Goal: Transaction & Acquisition: Purchase product/service

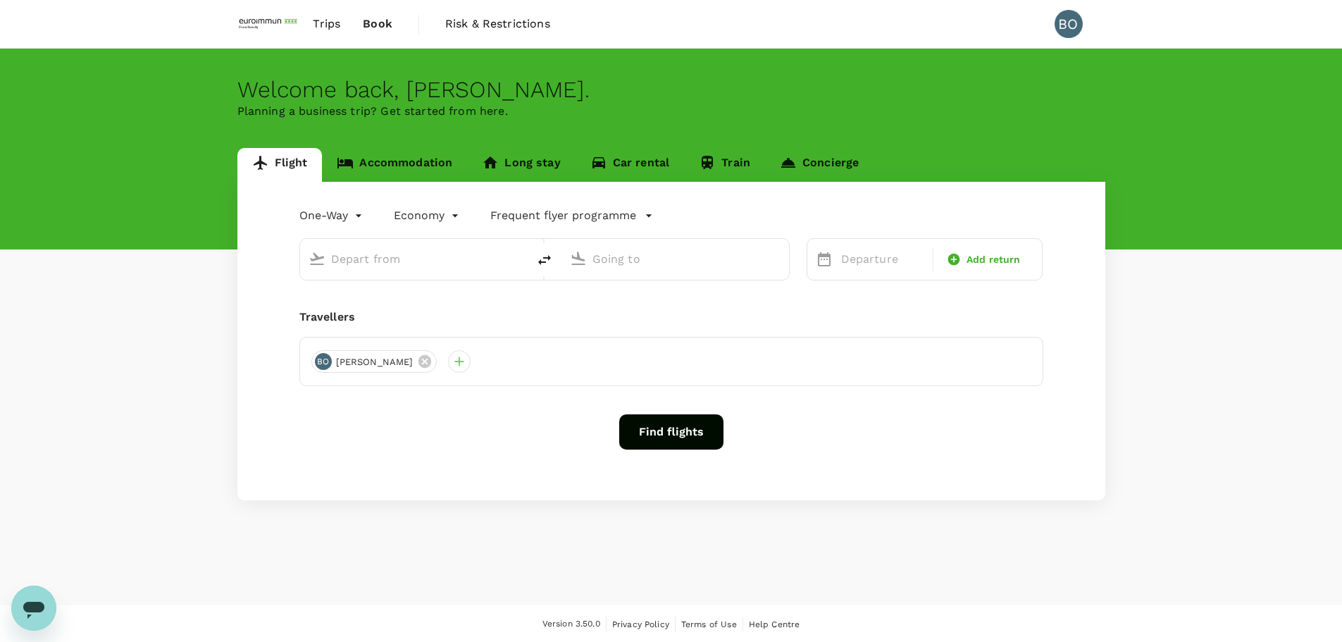
type input "roundtrip"
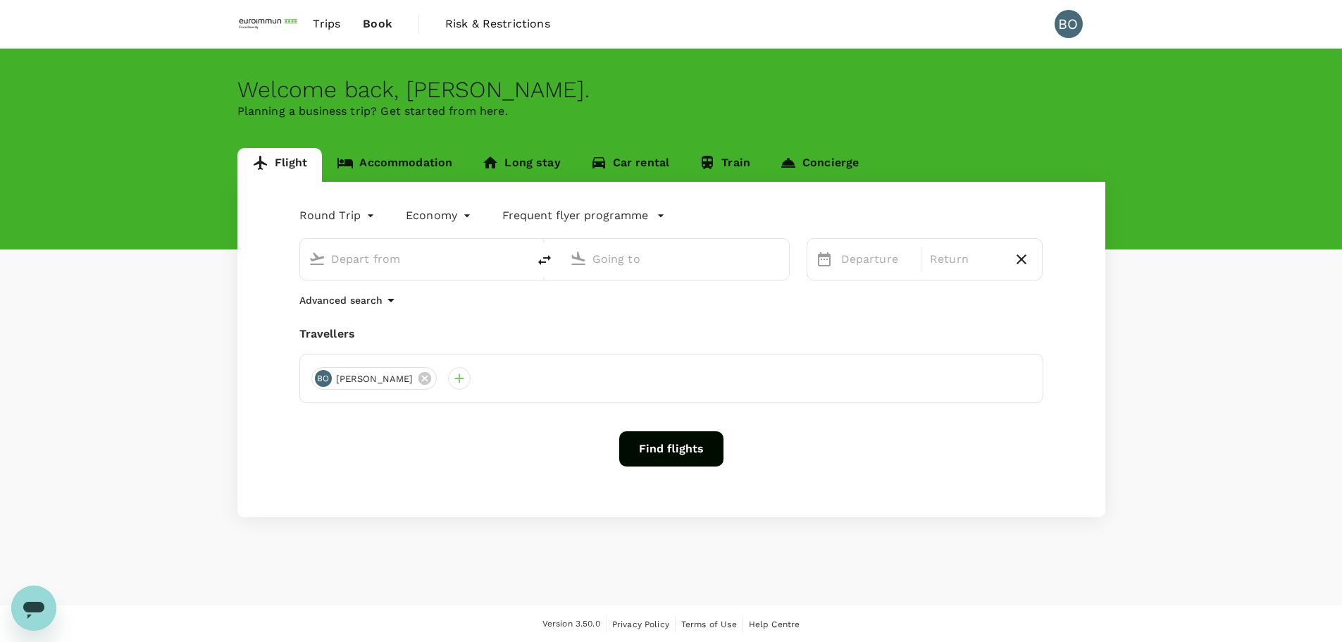
type input "Singapore Changi (SIN)"
type input "[GEOGRAPHIC_DATA], [GEOGRAPHIC_DATA] (any)"
click at [752, 333] on div "Travellers" at bounding box center [671, 334] width 744 height 17
click at [641, 439] on button "Find flights" at bounding box center [671, 448] width 104 height 35
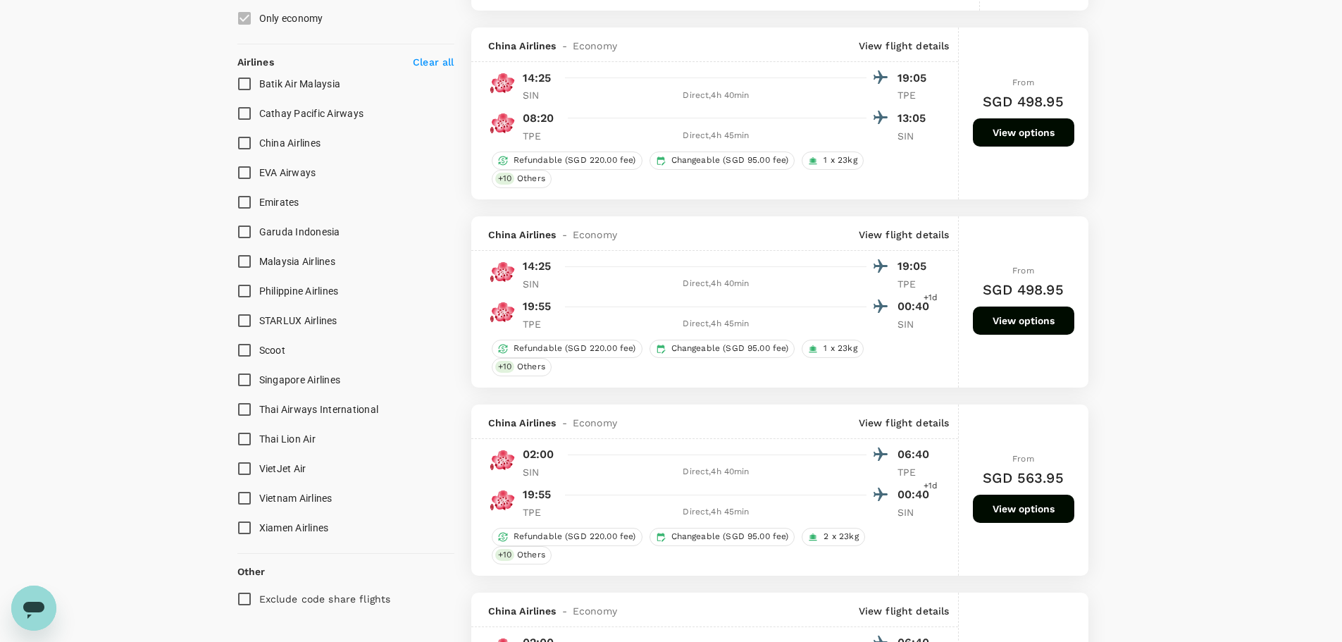
scroll to position [846, 0]
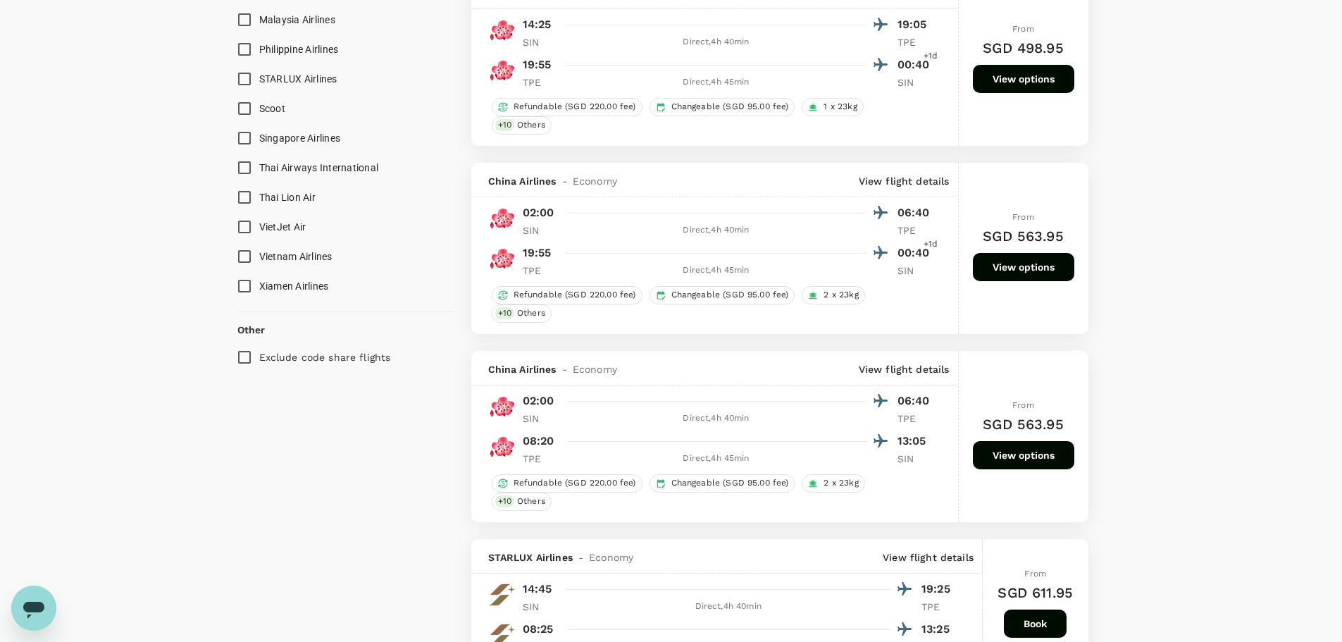
scroll to position [1198, 0]
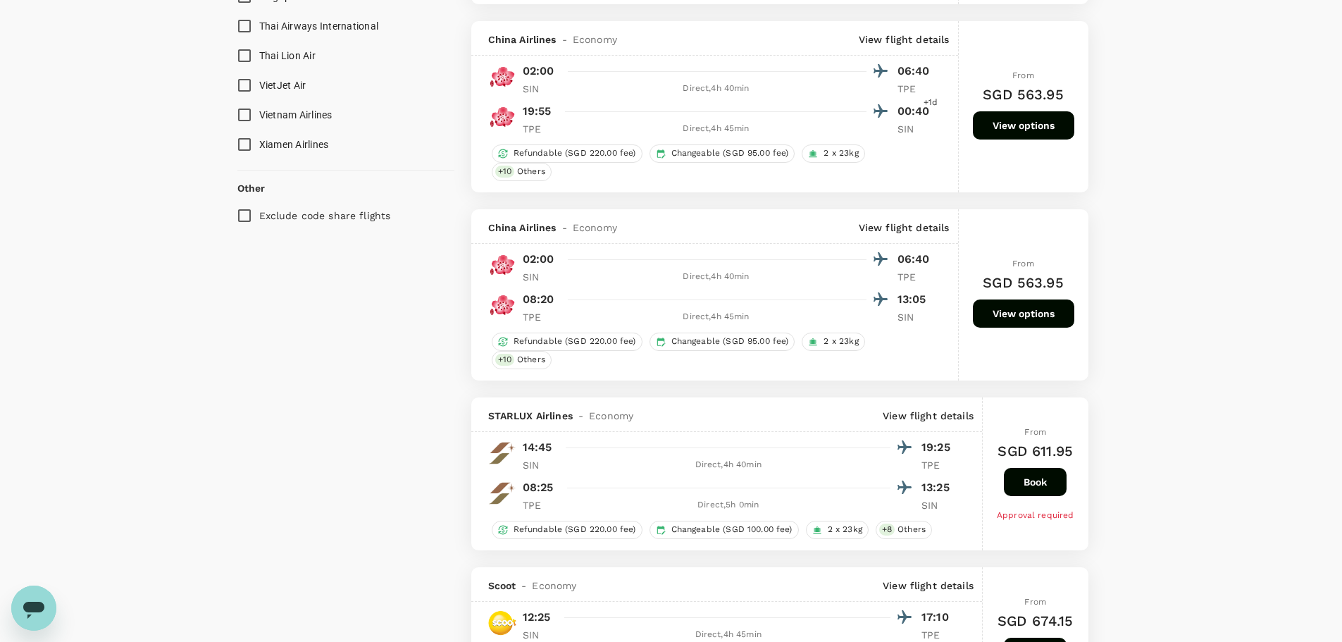
type input "1450"
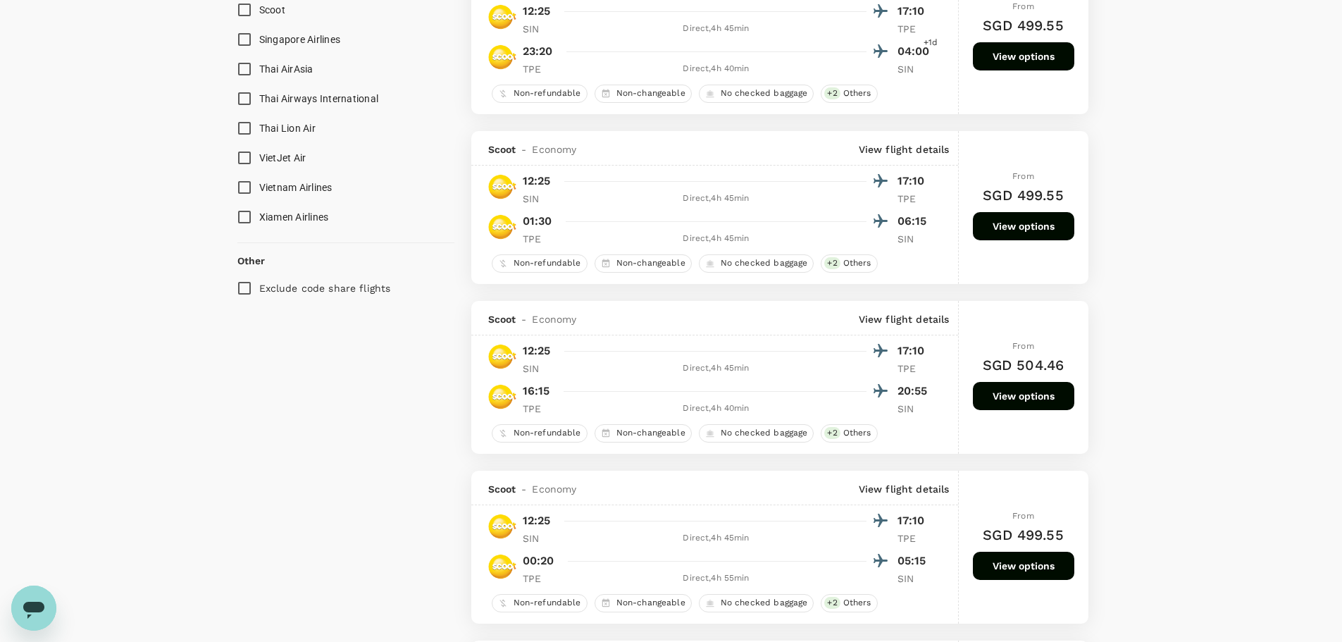
scroll to position [1409, 0]
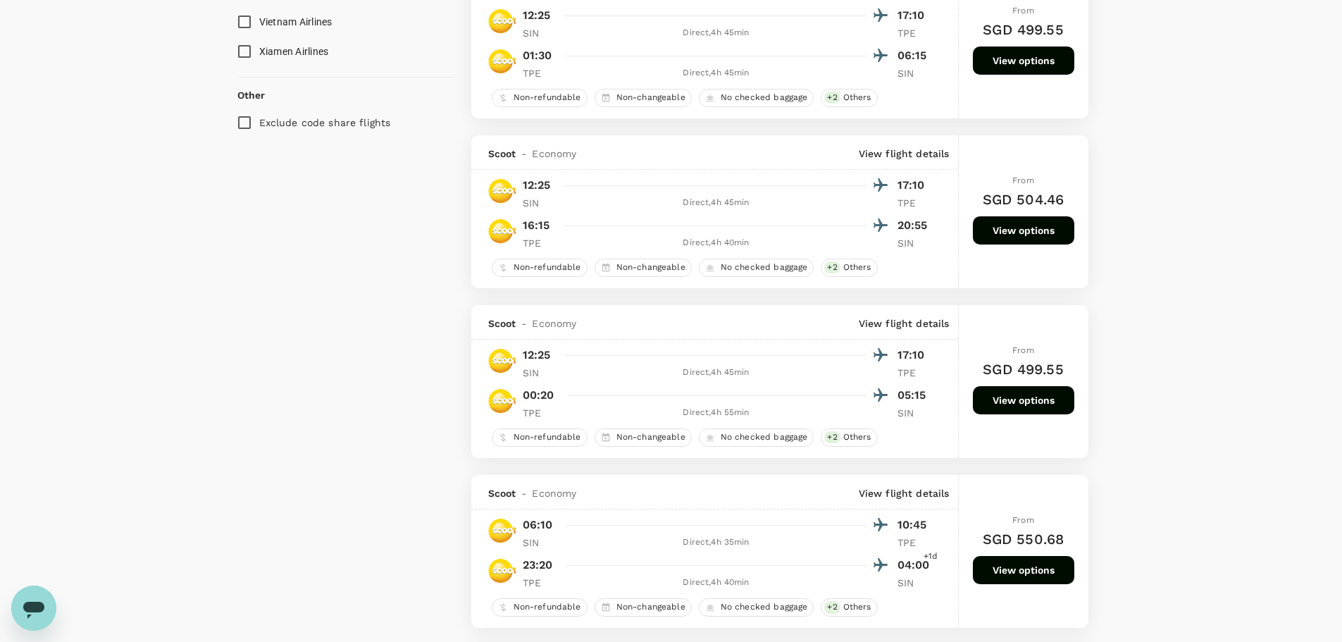
click at [1201, 345] on div "Your Flight Details SIN - CTPE [DATE] CTPE - SIN [DATE] 1 traveller Economy sea…" at bounding box center [671, 540] width 1342 height 3803
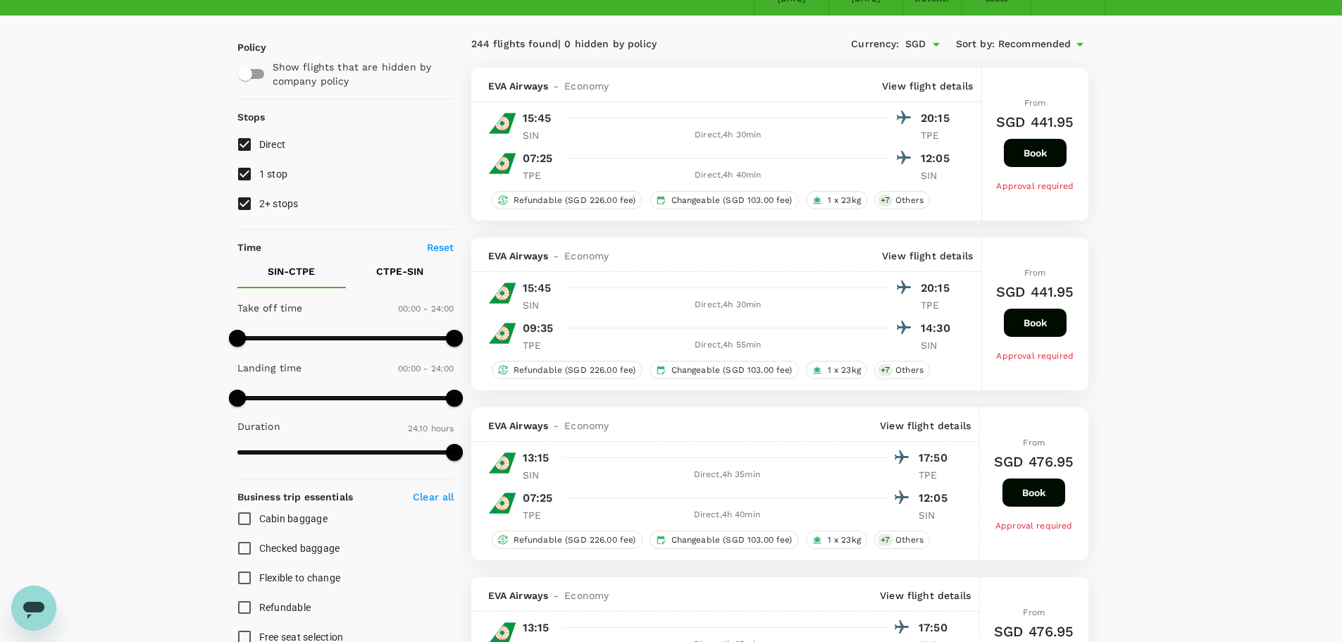
scroll to position [0, 0]
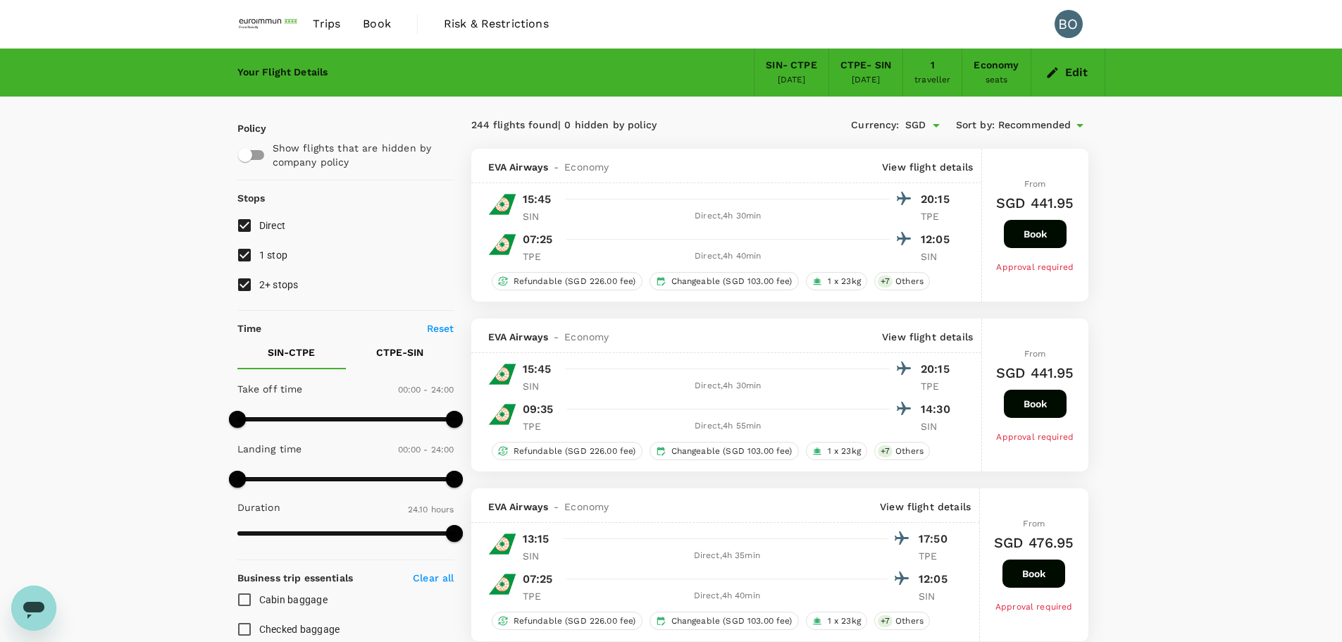
click at [1070, 73] on button "Edit" at bounding box center [1068, 72] width 51 height 23
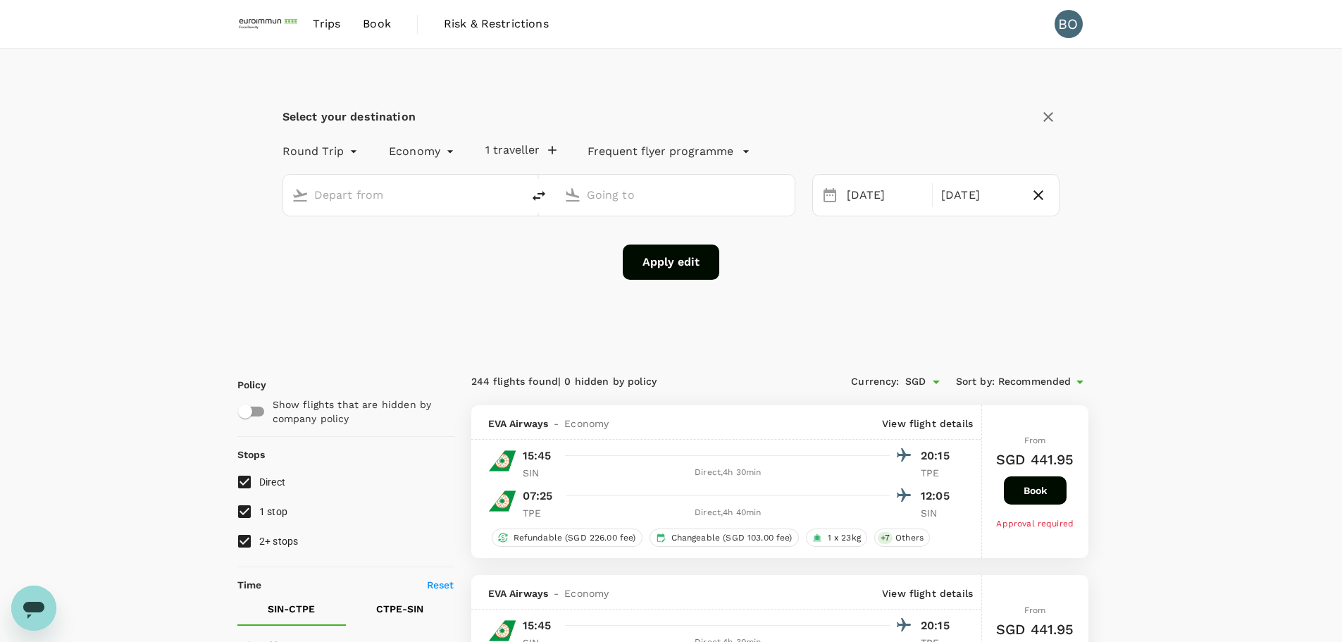
type input "Singapore Changi (SIN)"
type input "[GEOGRAPHIC_DATA], [GEOGRAPHIC_DATA] (any)"
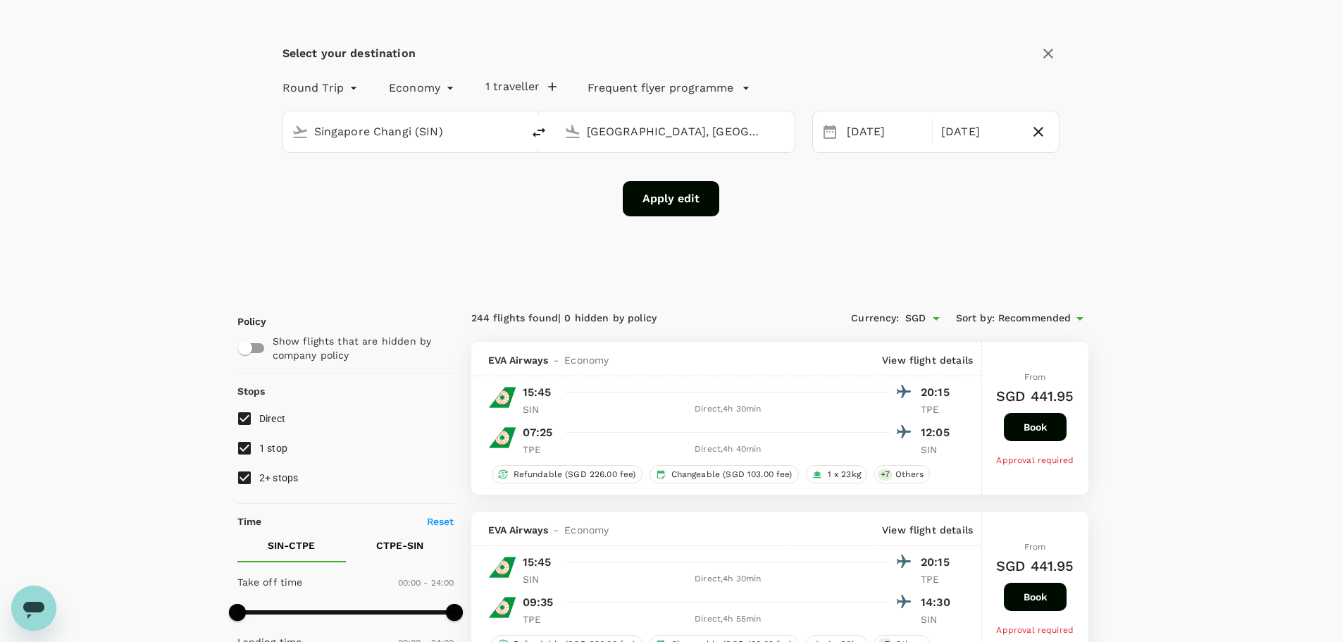
scroll to position [141, 0]
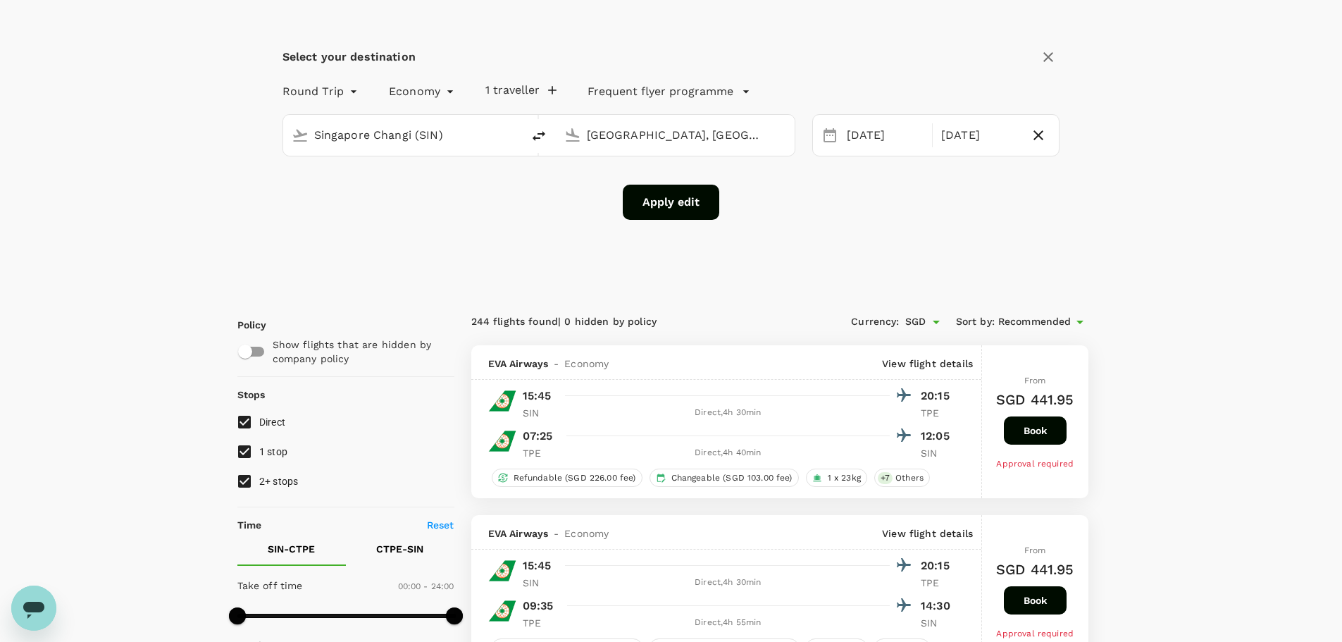
scroll to position [0, 0]
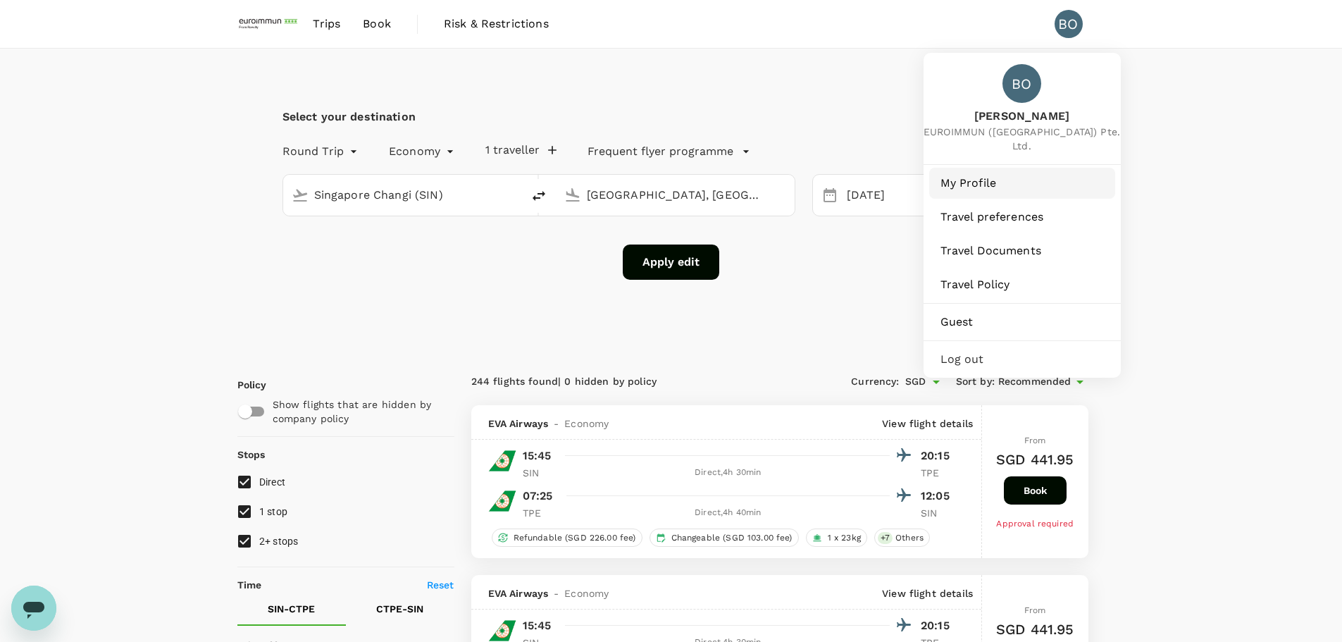
click at [996, 175] on span "My Profile" at bounding box center [1022, 183] width 163 height 17
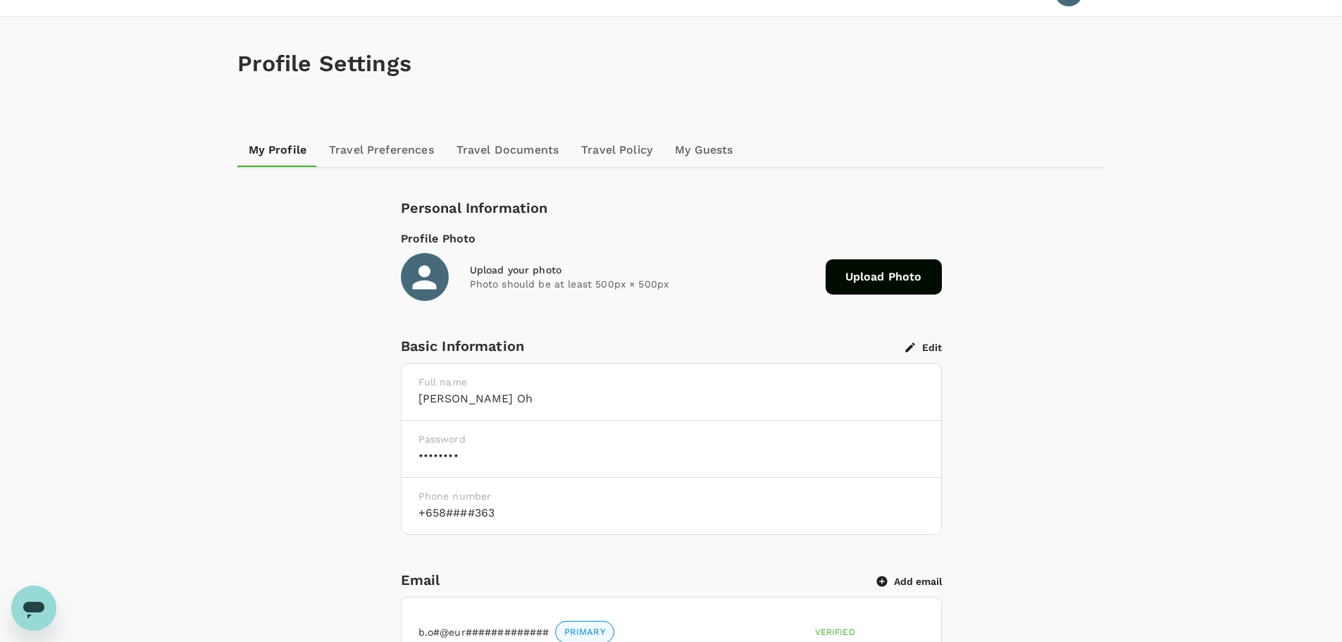
scroll to position [8, 0]
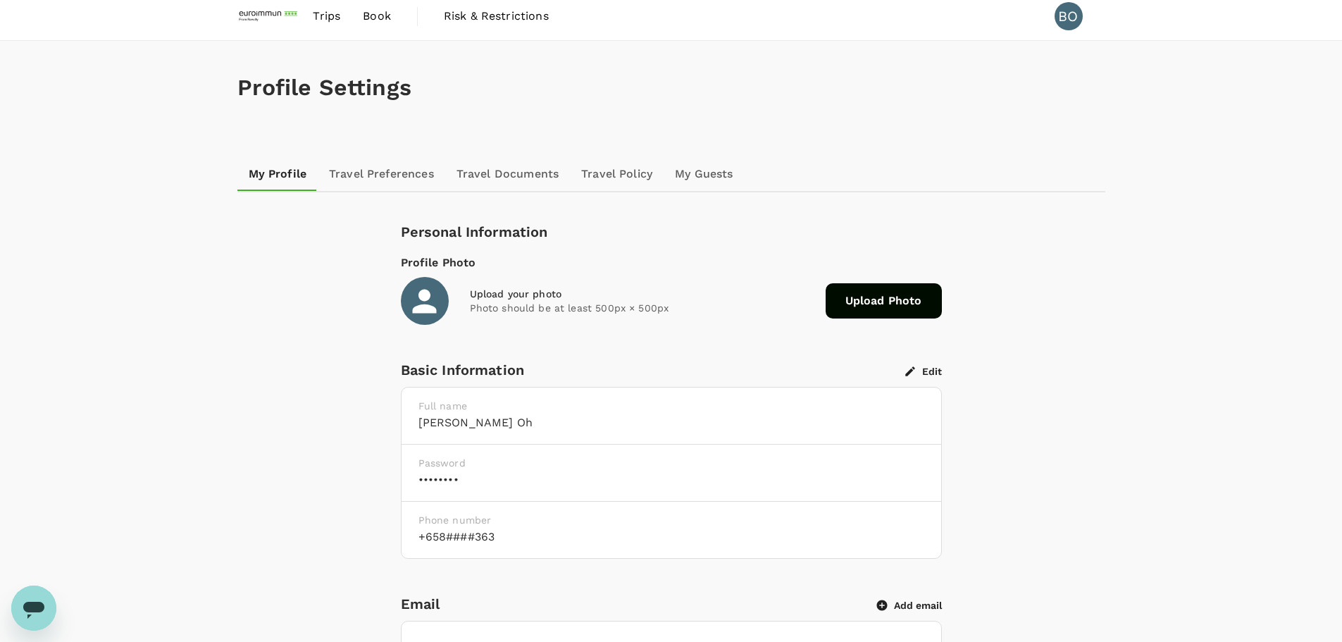
click at [363, 178] on link "Travel Preferences" at bounding box center [382, 174] width 128 height 34
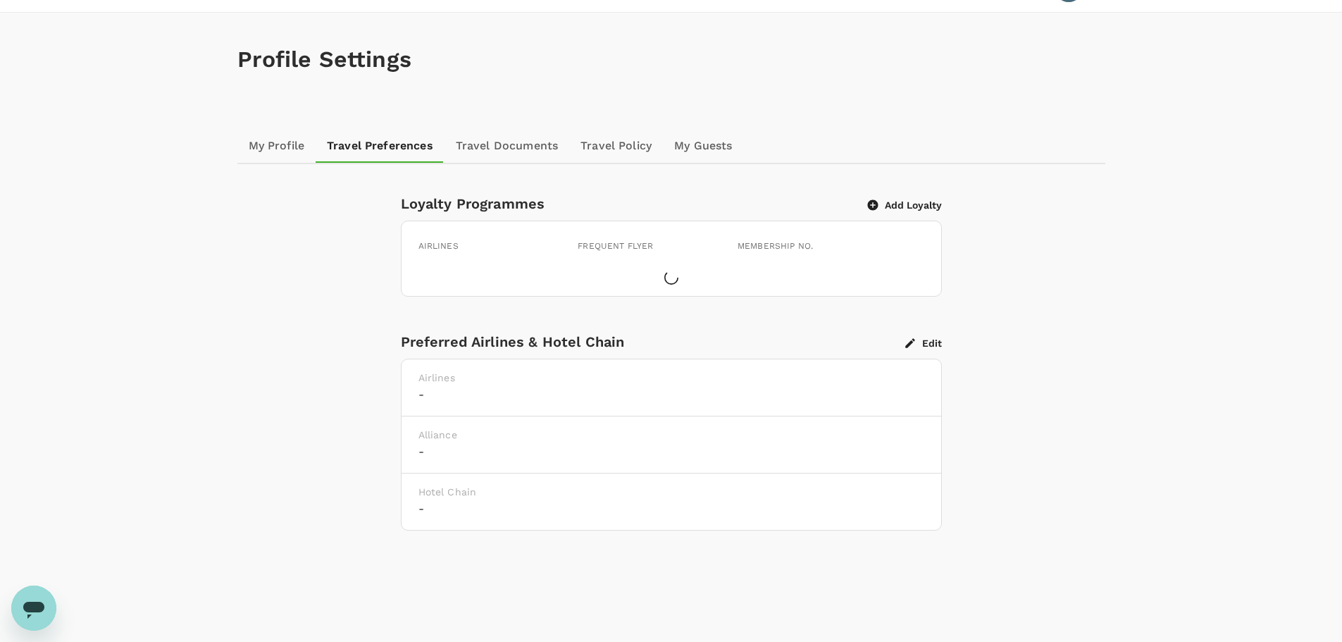
scroll to position [70, 0]
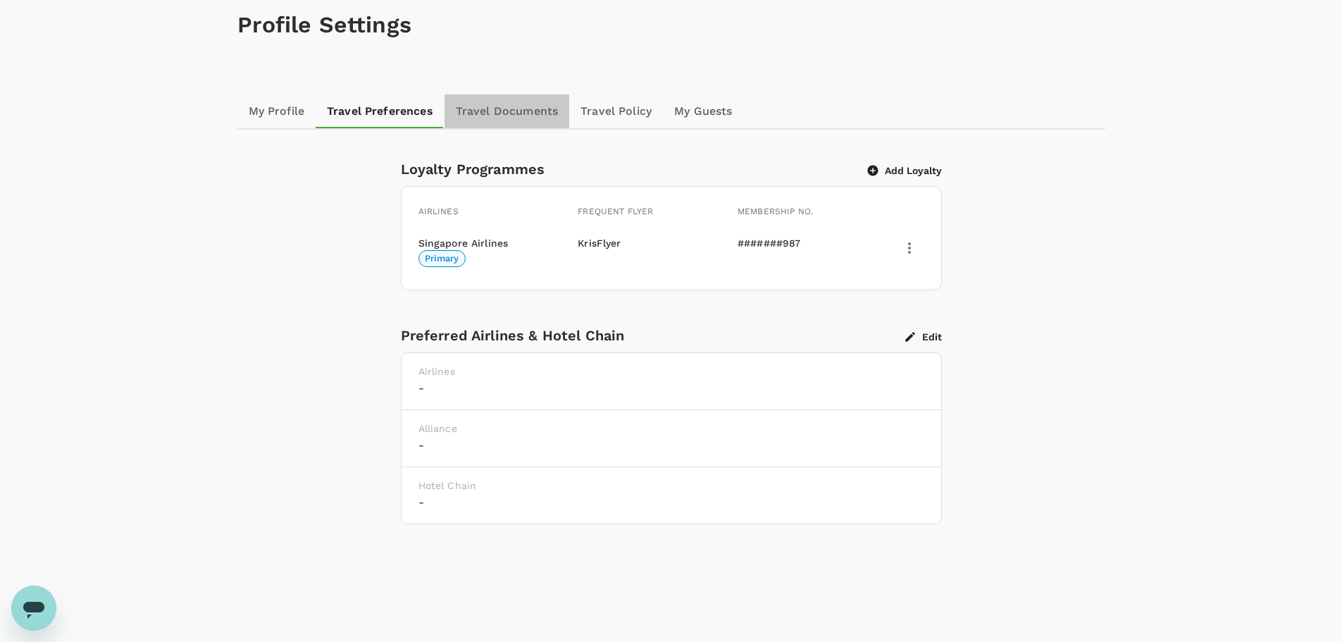
click at [471, 105] on link "Travel Documents" at bounding box center [507, 111] width 125 height 34
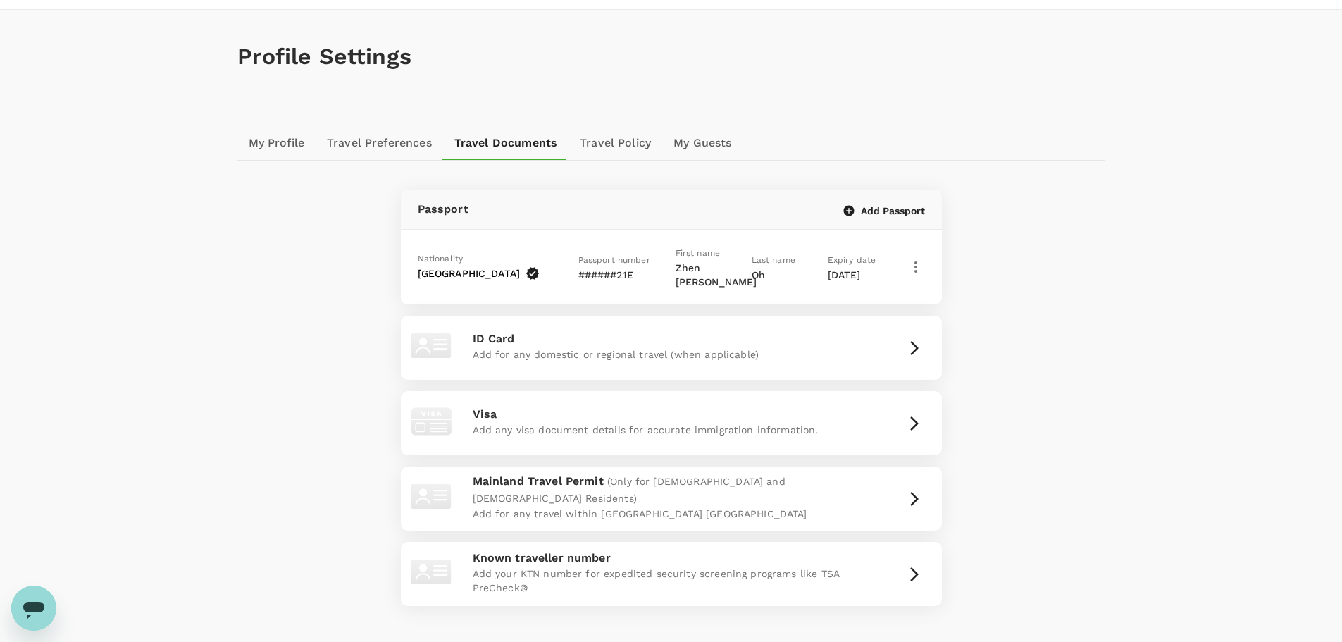
scroll to position [70, 0]
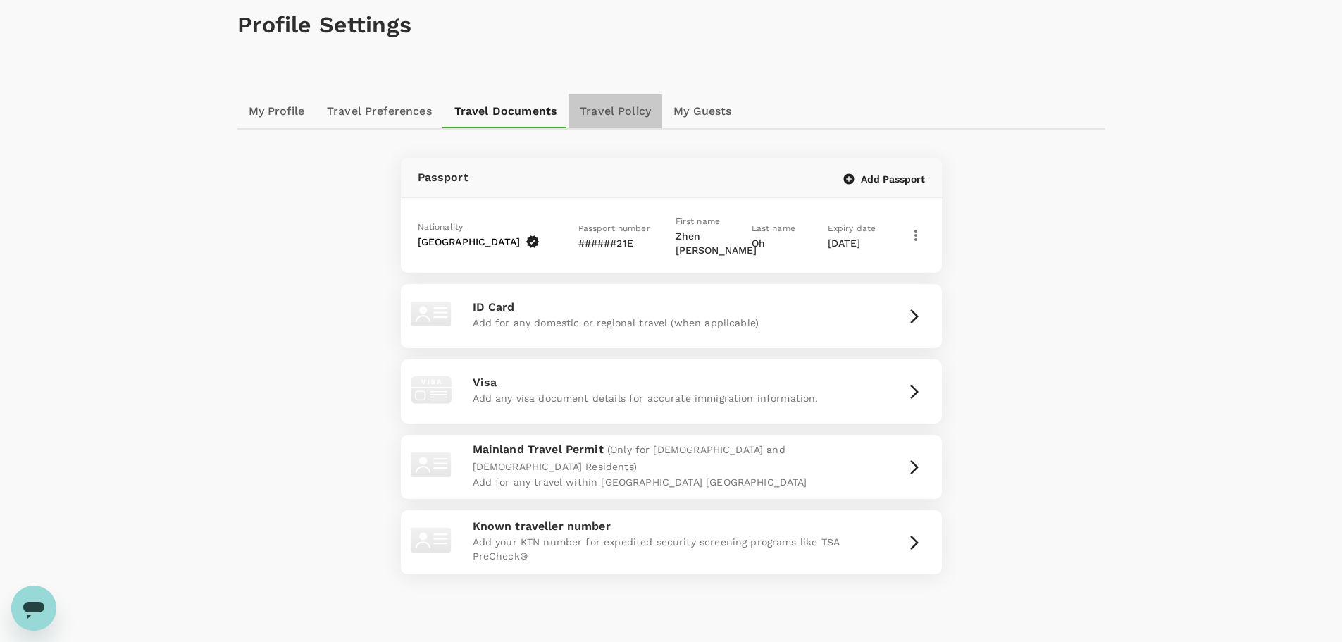
click at [587, 110] on link "Travel Policy" at bounding box center [616, 111] width 94 height 34
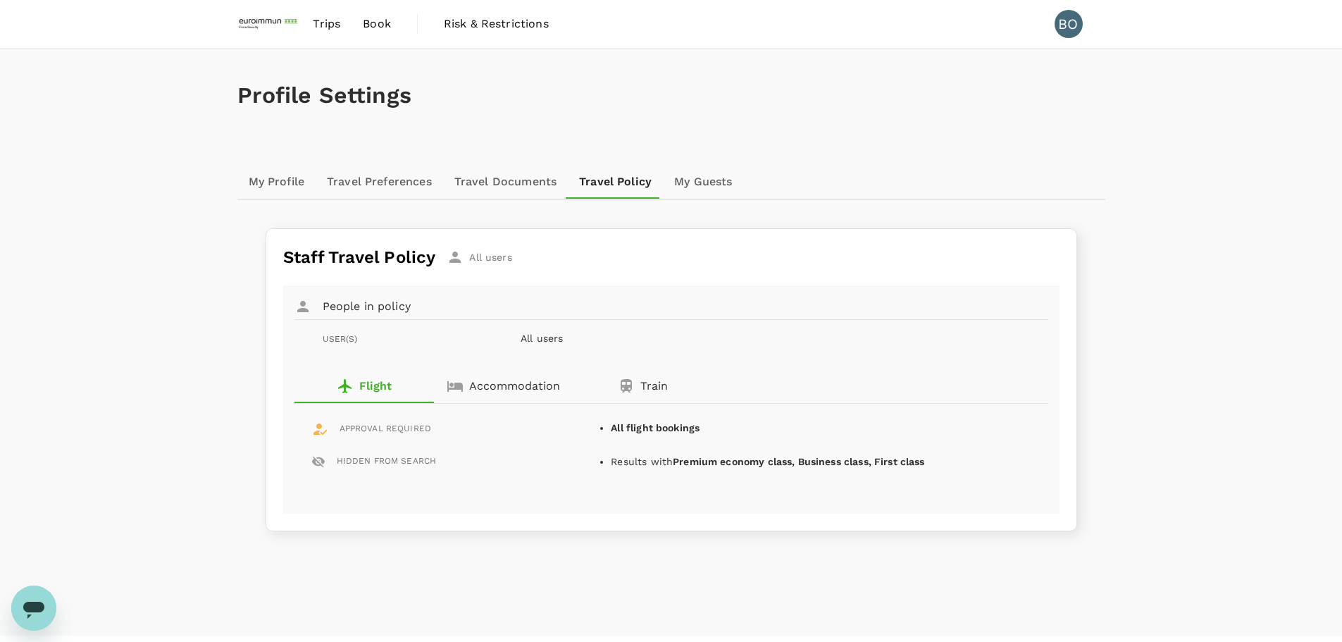
click at [695, 185] on link "My Guests" at bounding box center [703, 182] width 80 height 34
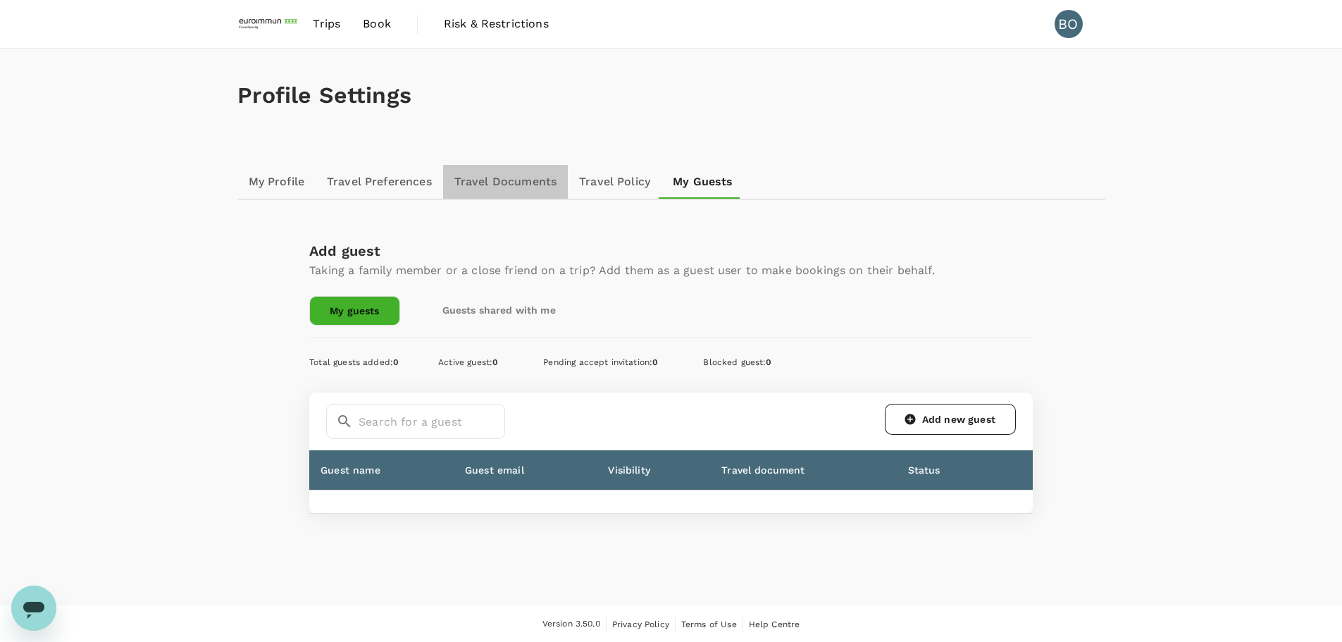
click at [512, 192] on link "Travel Documents" at bounding box center [505, 182] width 125 height 34
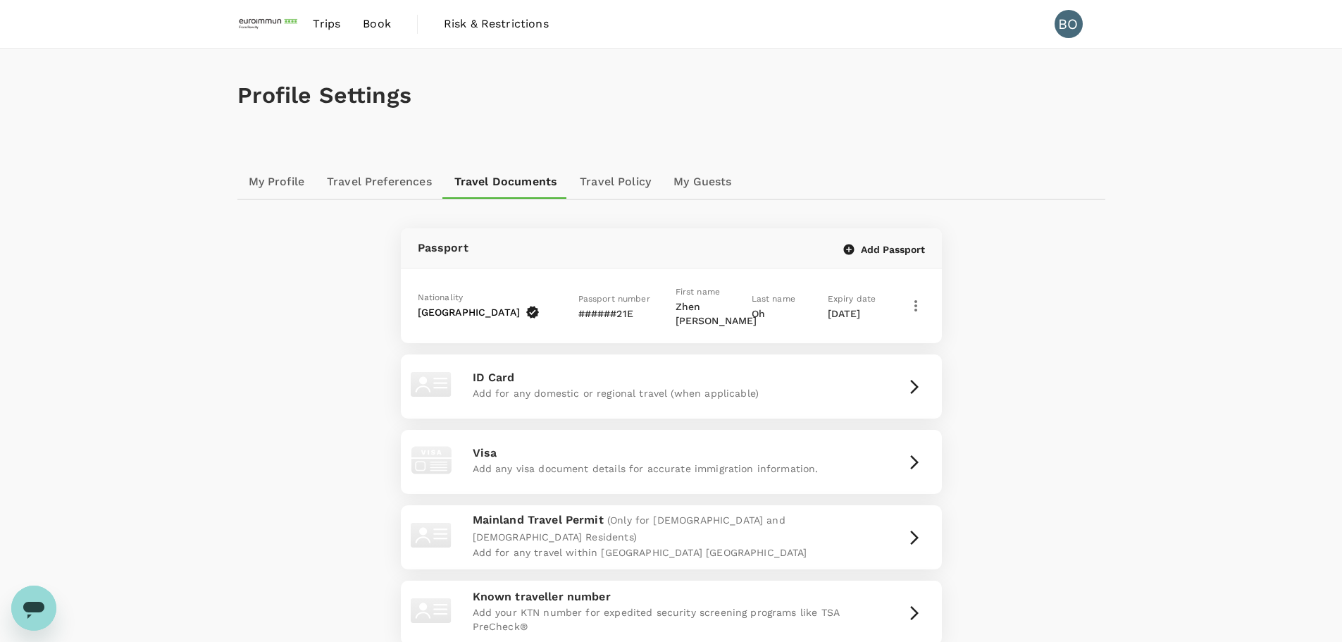
click at [285, 25] on img at bounding box center [269, 23] width 65 height 31
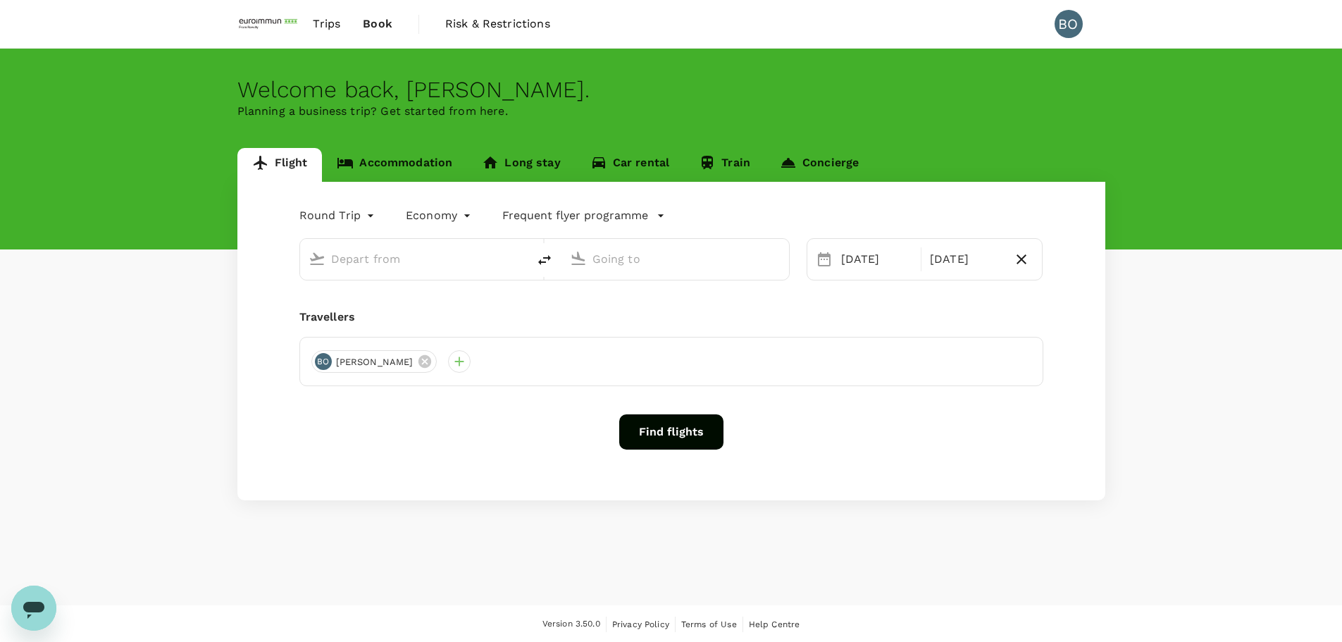
type input "Singapore Changi (SIN)"
type input "[GEOGRAPHIC_DATA], [GEOGRAPHIC_DATA] (any)"
type input "Singapore Changi (SIN)"
type input "[GEOGRAPHIC_DATA], [GEOGRAPHIC_DATA] (any)"
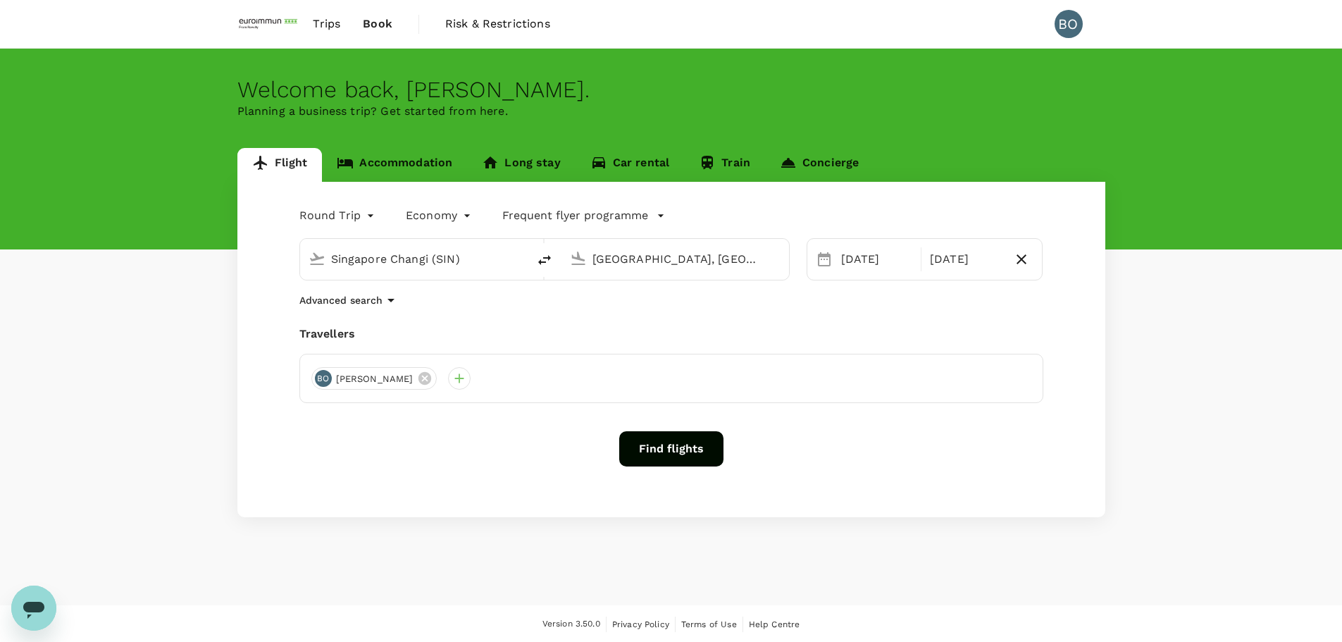
click at [673, 436] on button "Find flights" at bounding box center [671, 448] width 104 height 35
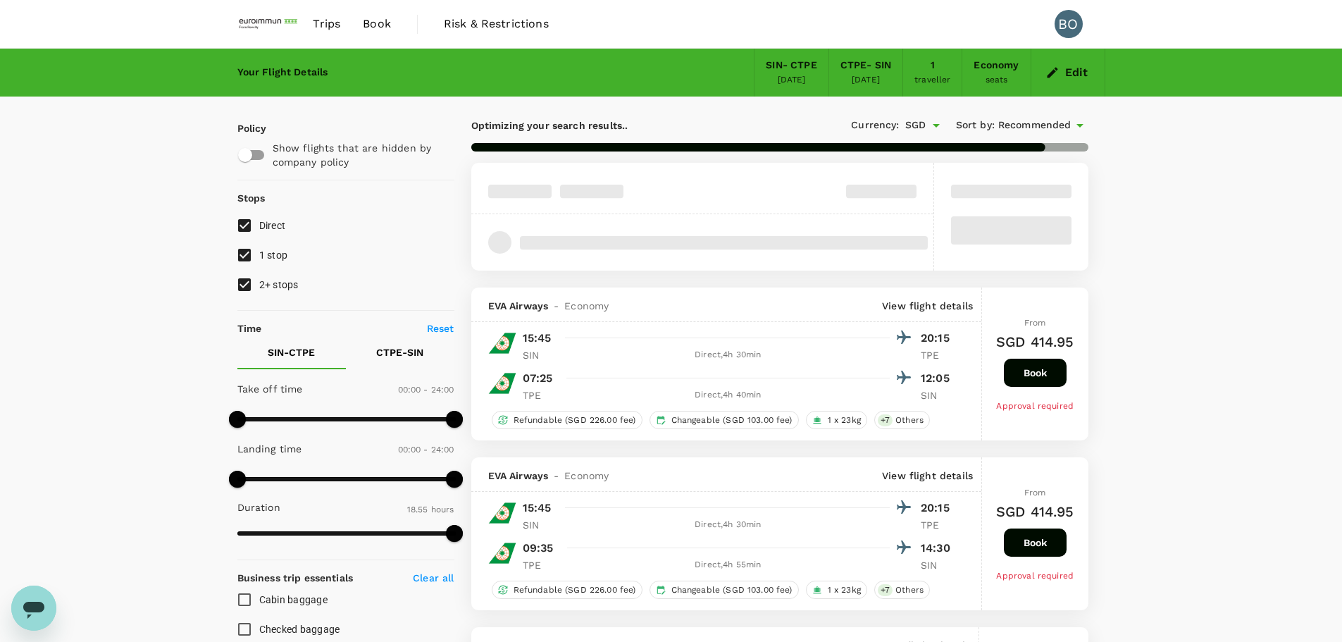
click at [1045, 373] on button "Book" at bounding box center [1035, 373] width 63 height 28
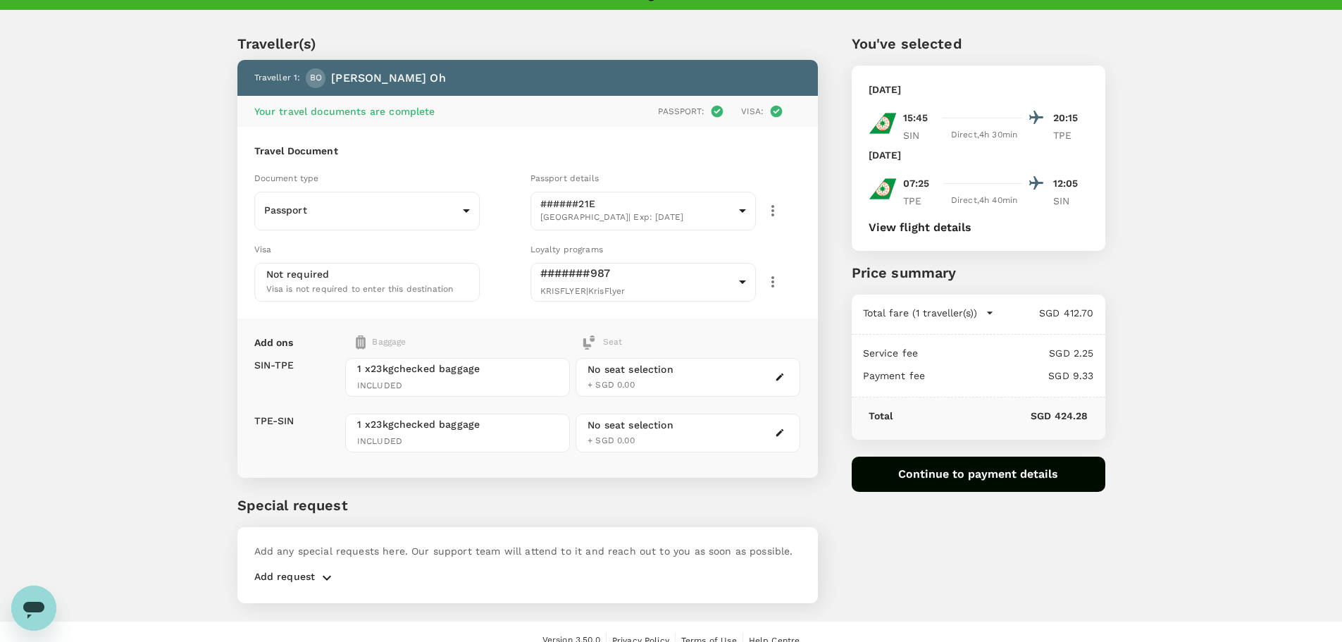
scroll to position [38, 0]
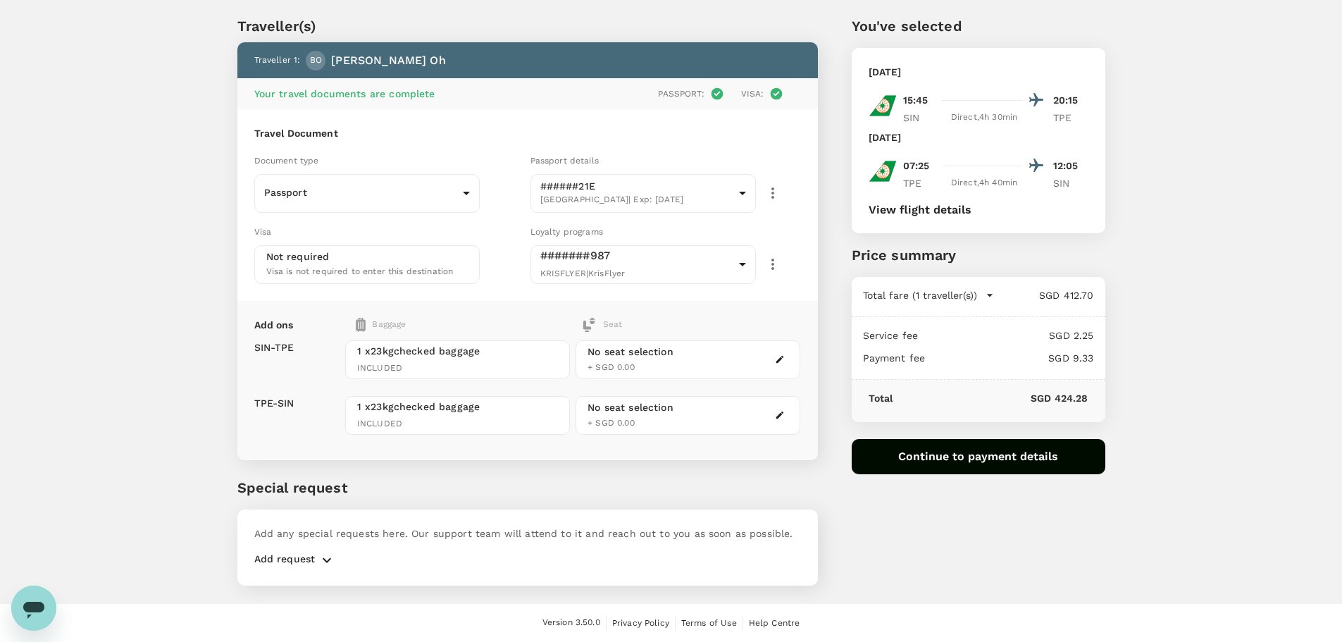
click at [318, 559] on icon "button" at bounding box center [326, 560] width 17 height 17
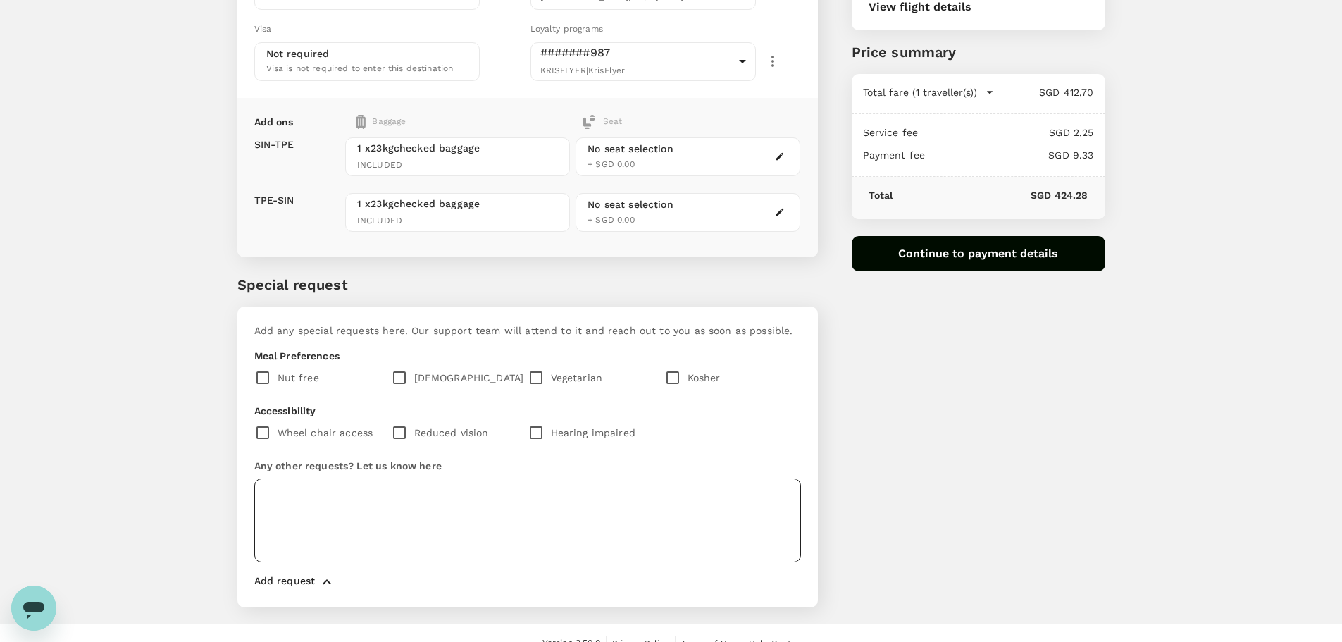
scroll to position [249, 0]
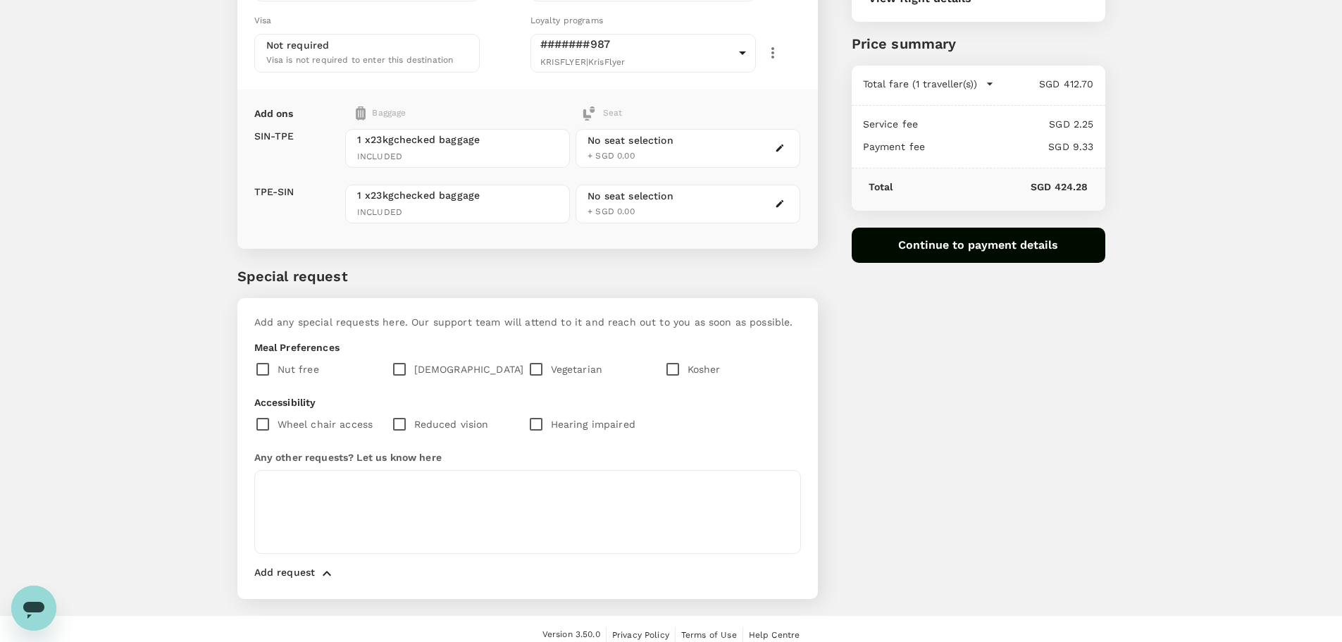
click at [1020, 424] on div "You've selected [DATE] 15:45 20:15 SIN Direct , 4h 30min TPE [DATE] 07:25 12:05…" at bounding box center [961, 193] width 287 height 846
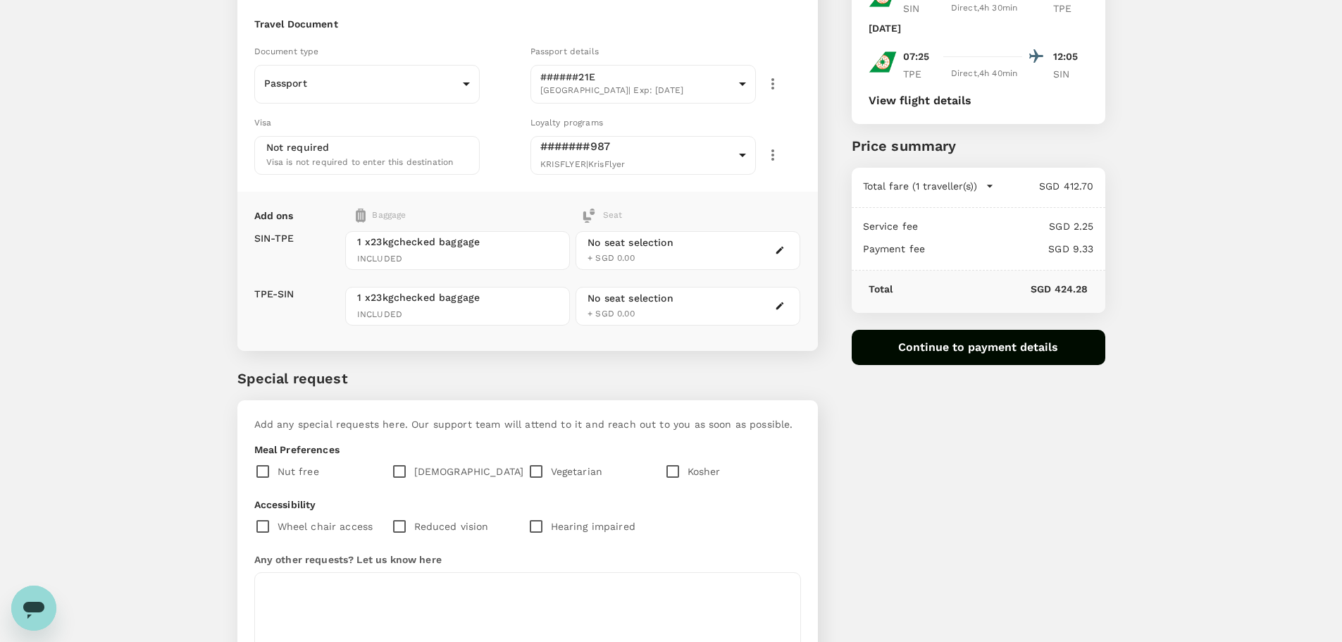
scroll to position [261, 0]
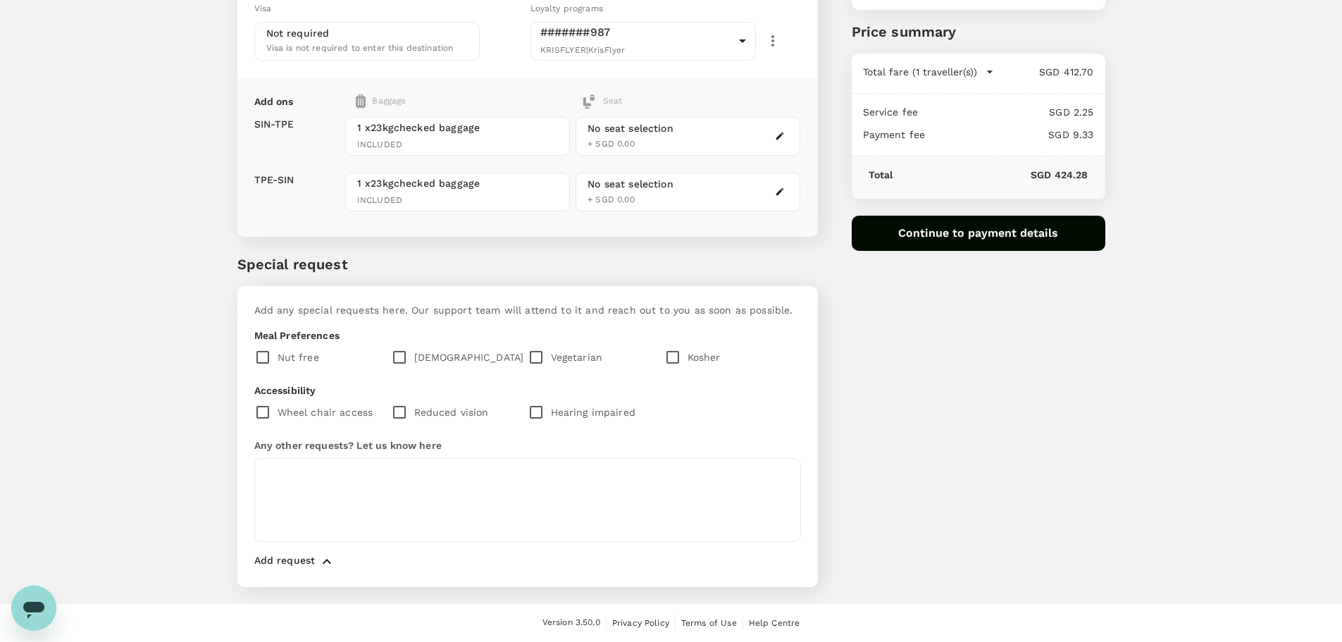
click at [588, 358] on p "Vegetarian" at bounding box center [577, 357] width 52 height 14
click at [544, 359] on input "checkbox" at bounding box center [539, 357] width 23 height 30
checkbox input "true"
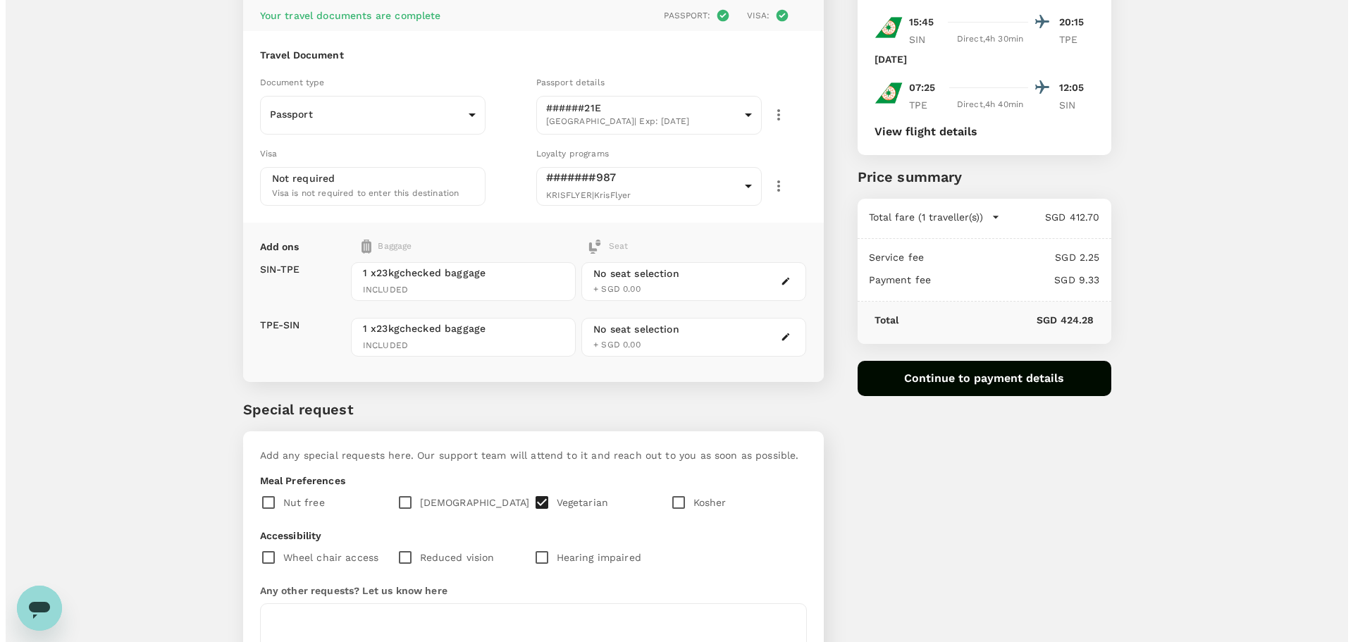
scroll to position [50, 0]
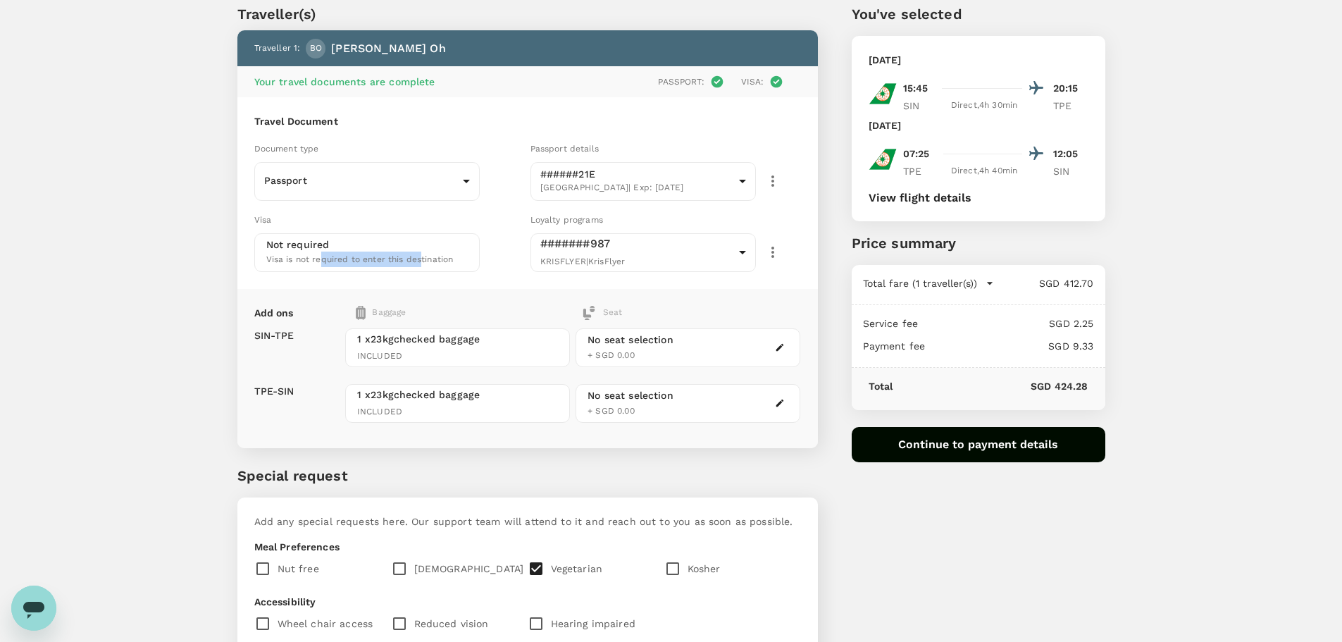
drag, startPoint x: 321, startPoint y: 259, endPoint x: 442, endPoint y: 270, distance: 121.0
click at [421, 264] on span "Visa is not required to enter this destination" at bounding box center [359, 259] width 187 height 10
click at [898, 512] on div "You've selected [DATE] 15:45 20:15 SIN Direct , 4h 30min TPE [DATE] 07:25 12:05…" at bounding box center [961, 393] width 287 height 846
click at [926, 450] on button "Continue to payment details" at bounding box center [979, 444] width 254 height 35
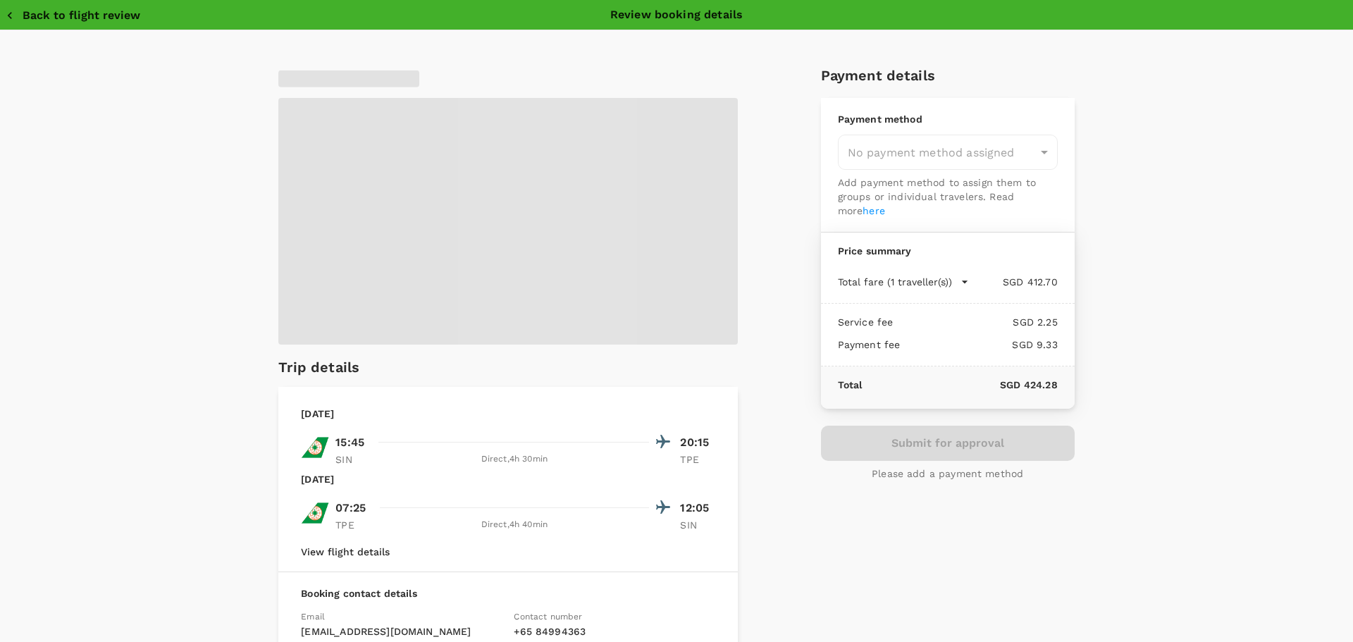
type input "9ae08bde-94be-4a60-86d8-4726f2345b2b"
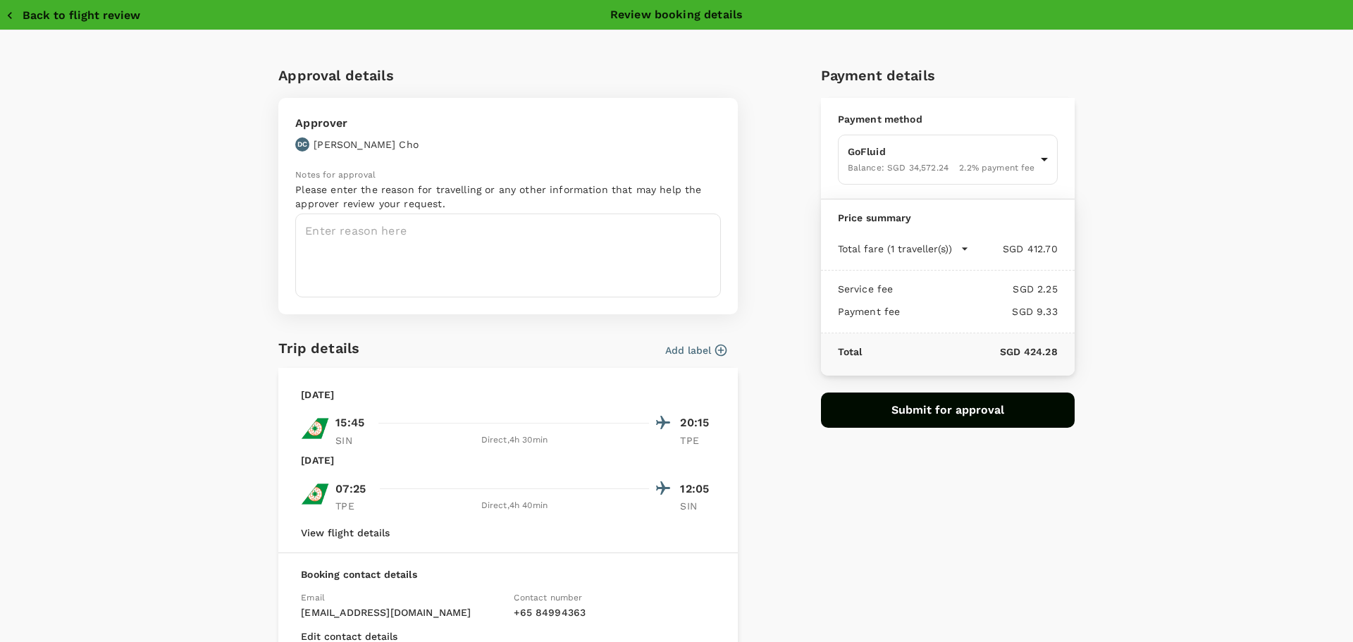
drag, startPoint x: 298, startPoint y: 140, endPoint x: 346, endPoint y: 142, distance: 48.0
click at [346, 142] on div "DC [PERSON_NAME]" at bounding box center [356, 144] width 123 height 14
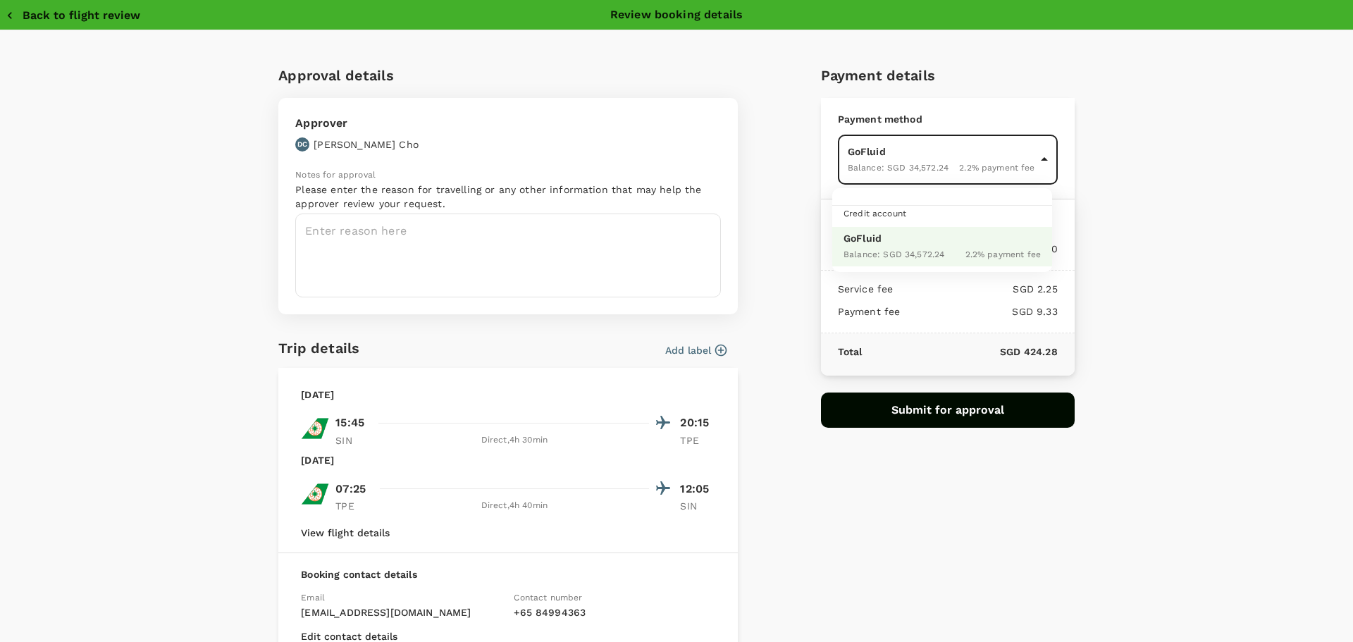
click at [896, 169] on body "Back to flight results Flight review Traveller(s) Traveller 1 : [PERSON_NAME] O…" at bounding box center [676, 401] width 1353 height 903
click at [890, 216] on span "Credit account" at bounding box center [874, 214] width 63 height 10
click at [927, 216] on div "Credit account" at bounding box center [953, 214] width 220 height 16
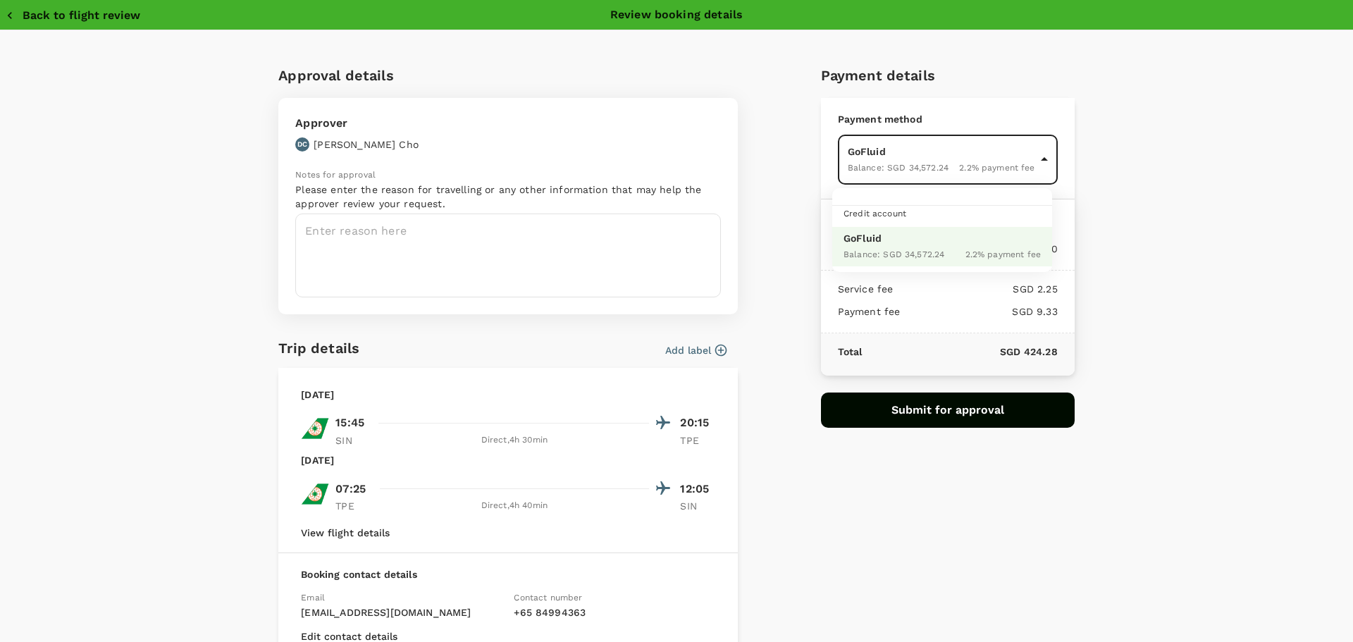
click at [1187, 230] on div at bounding box center [676, 321] width 1353 height 642
click at [69, 18] on button "Back to flight review" at bounding box center [73, 15] width 135 height 14
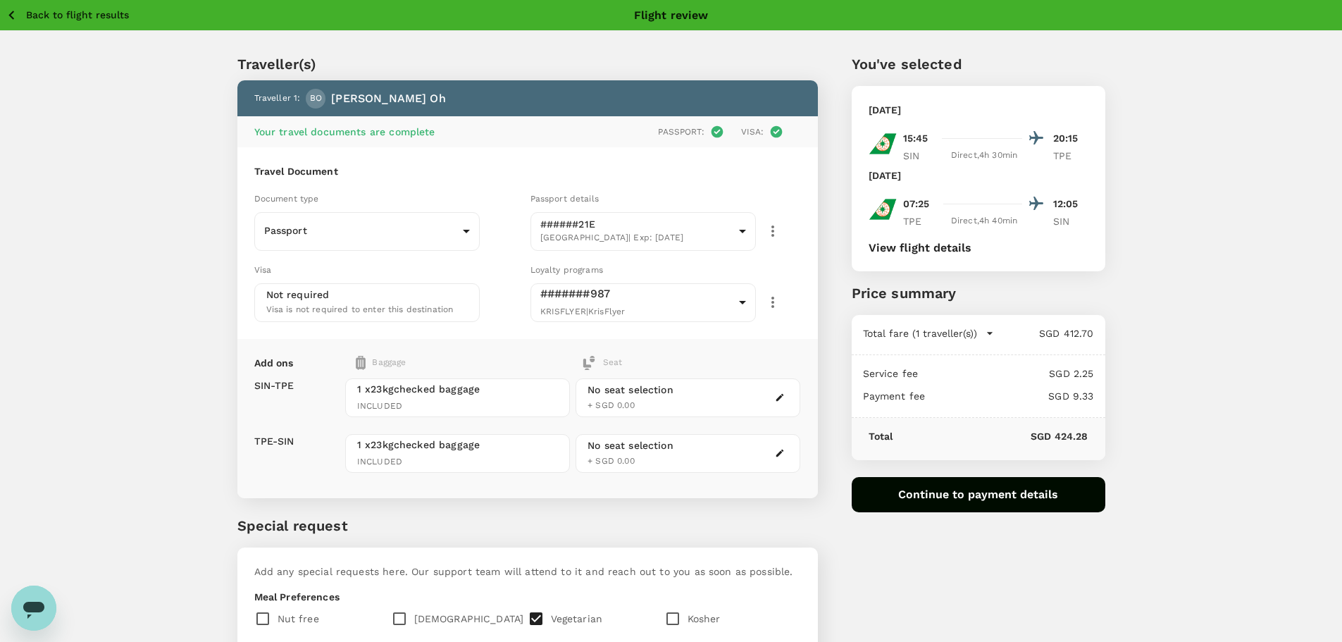
click at [83, 11] on p "Back to flight results" at bounding box center [77, 15] width 103 height 14
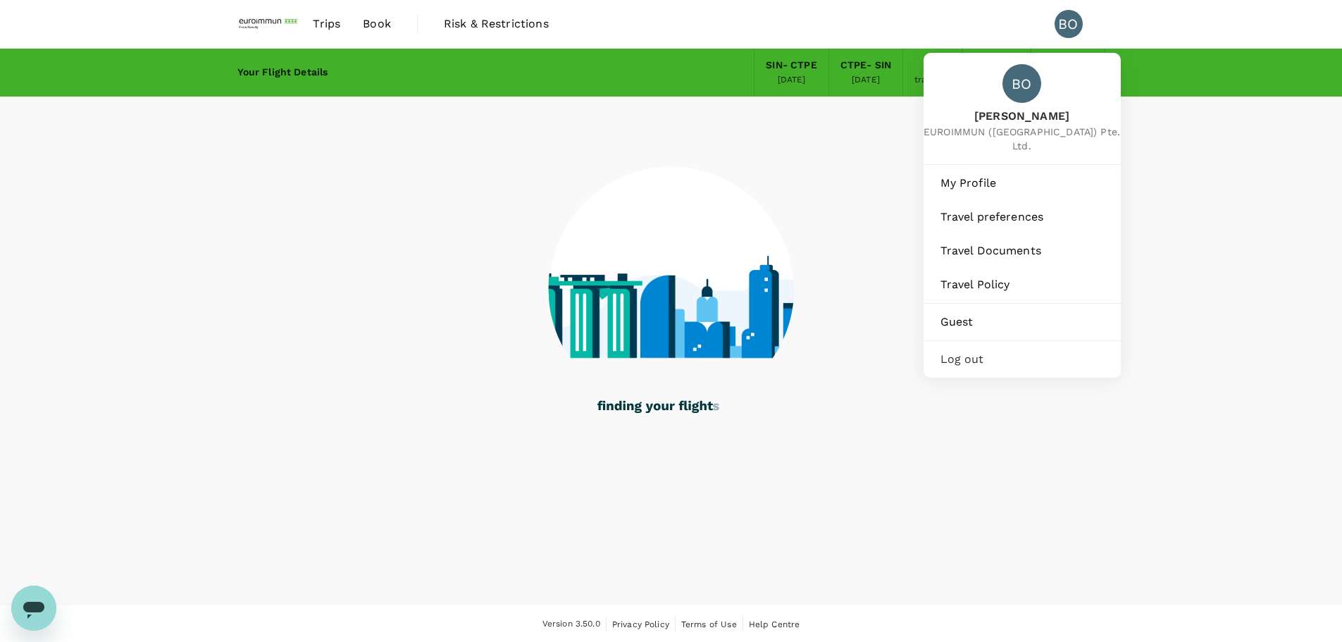
click at [1070, 29] on div "BO" at bounding box center [1069, 24] width 28 height 28
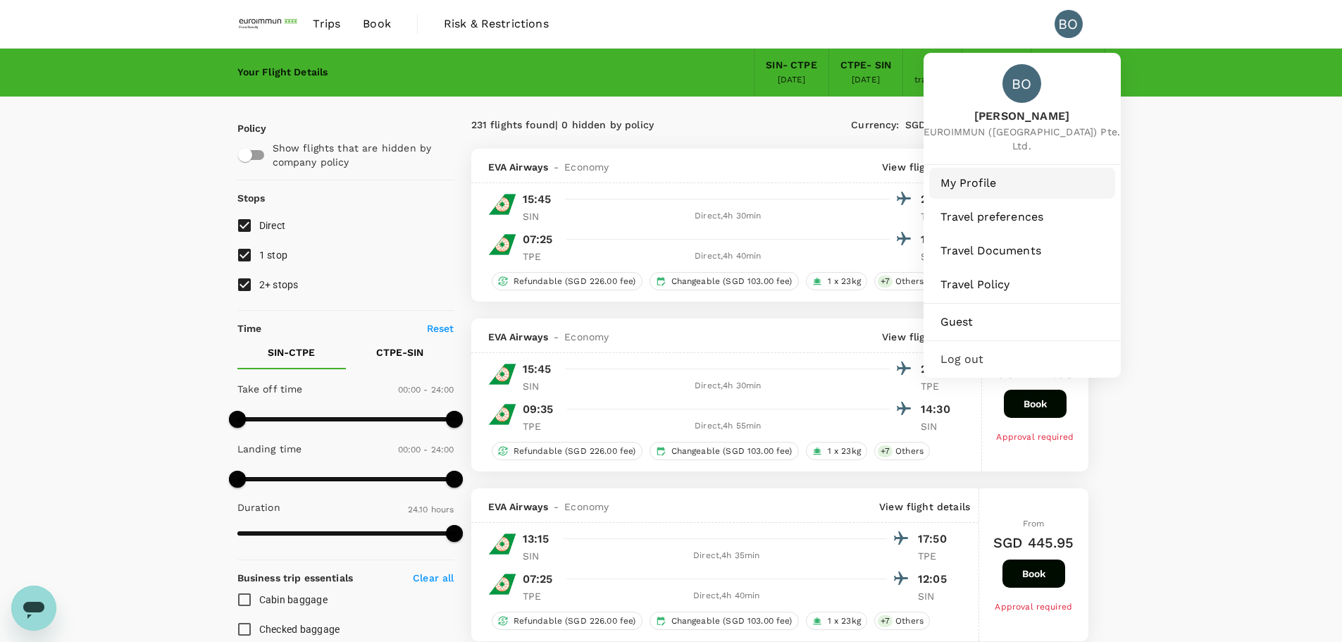
click at [991, 175] on span "My Profile" at bounding box center [1022, 183] width 163 height 17
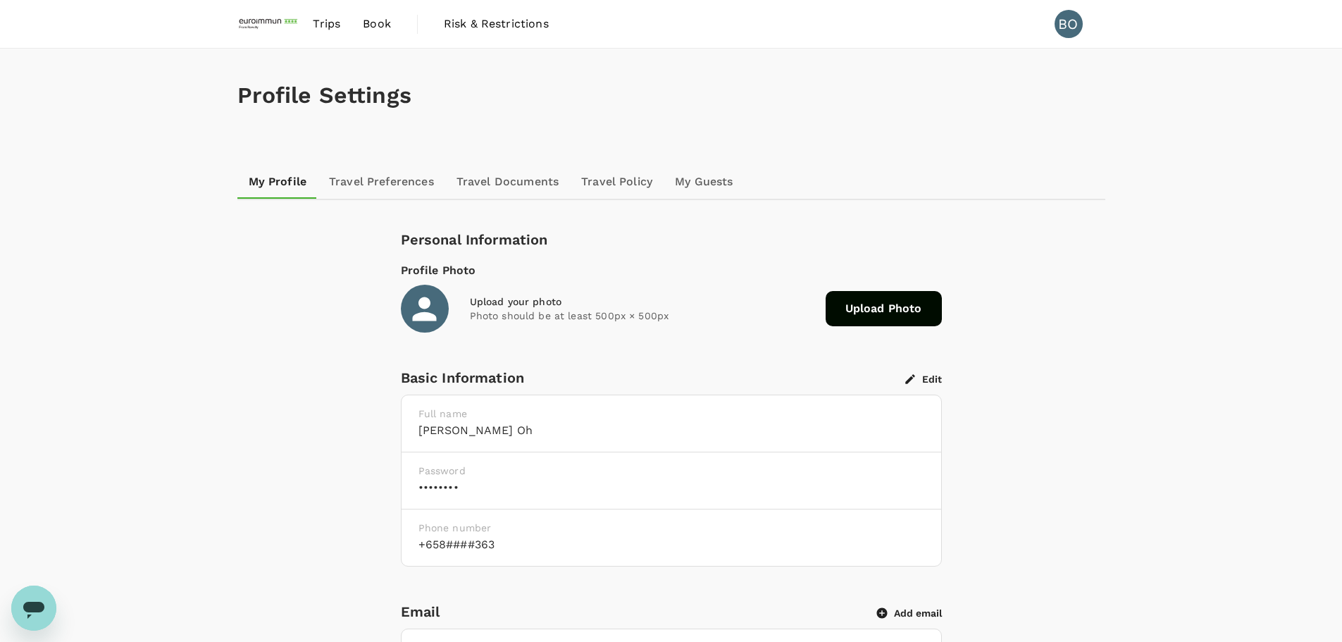
click at [404, 187] on link "Travel Preferences" at bounding box center [382, 182] width 128 height 34
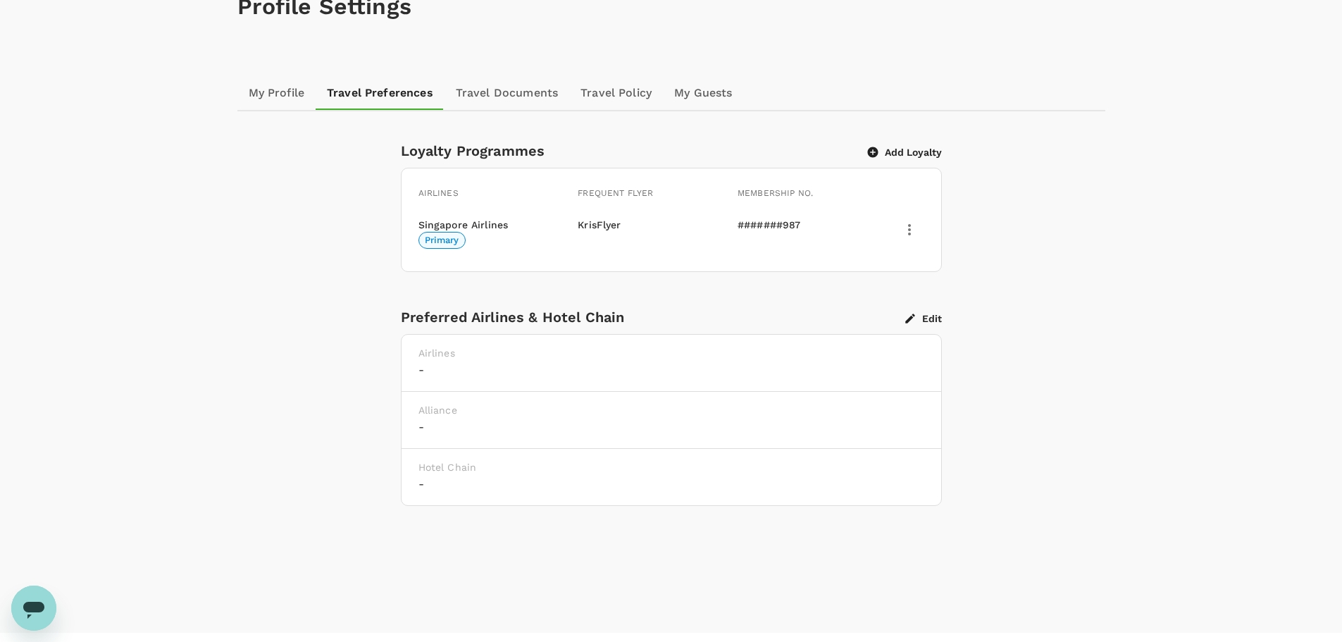
scroll to position [118, 0]
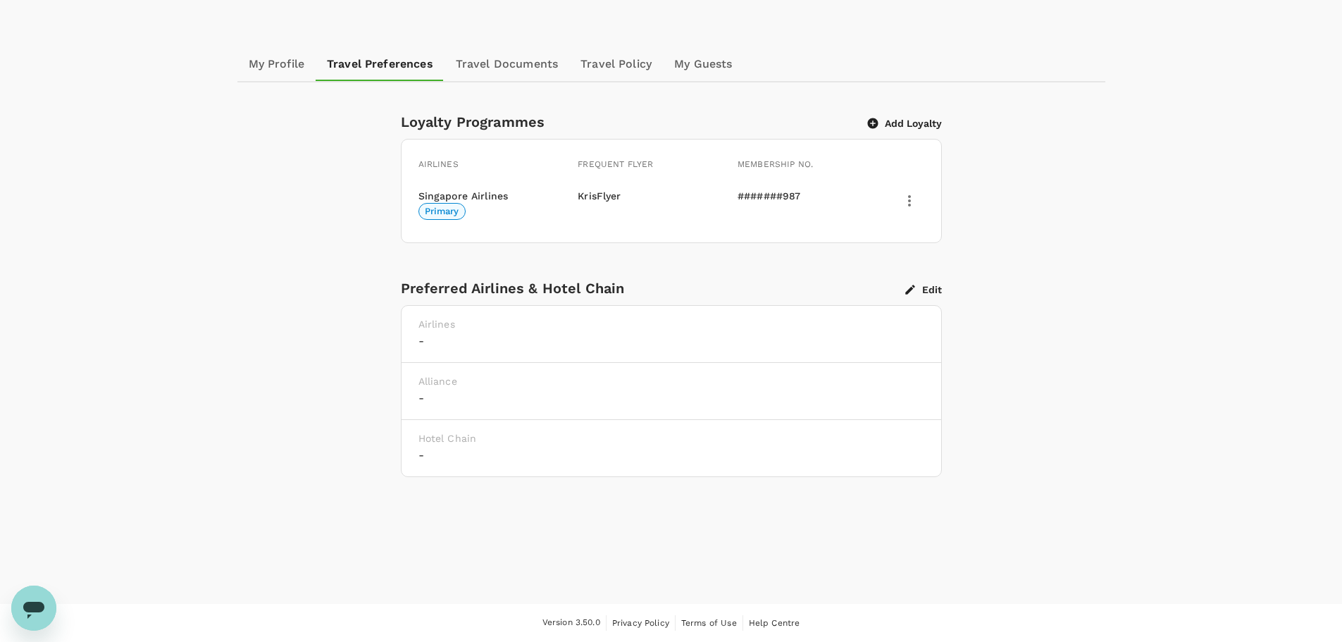
click at [475, 68] on link "Travel Documents" at bounding box center [507, 64] width 125 height 34
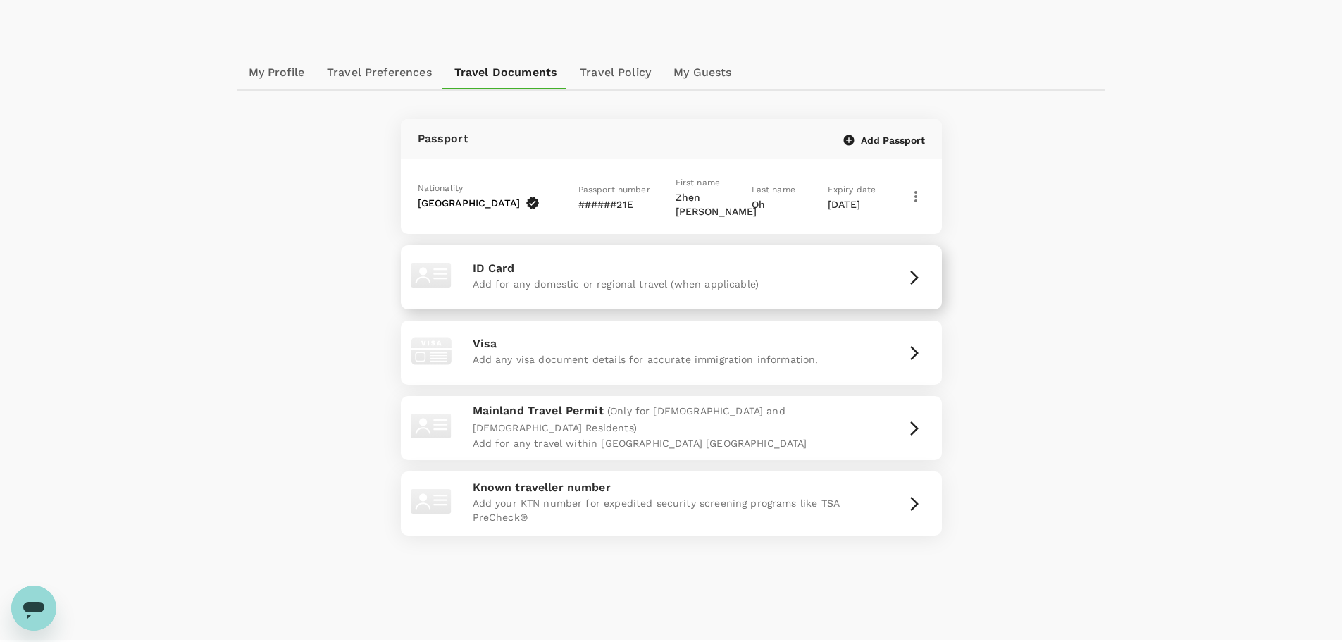
scroll to position [75, 0]
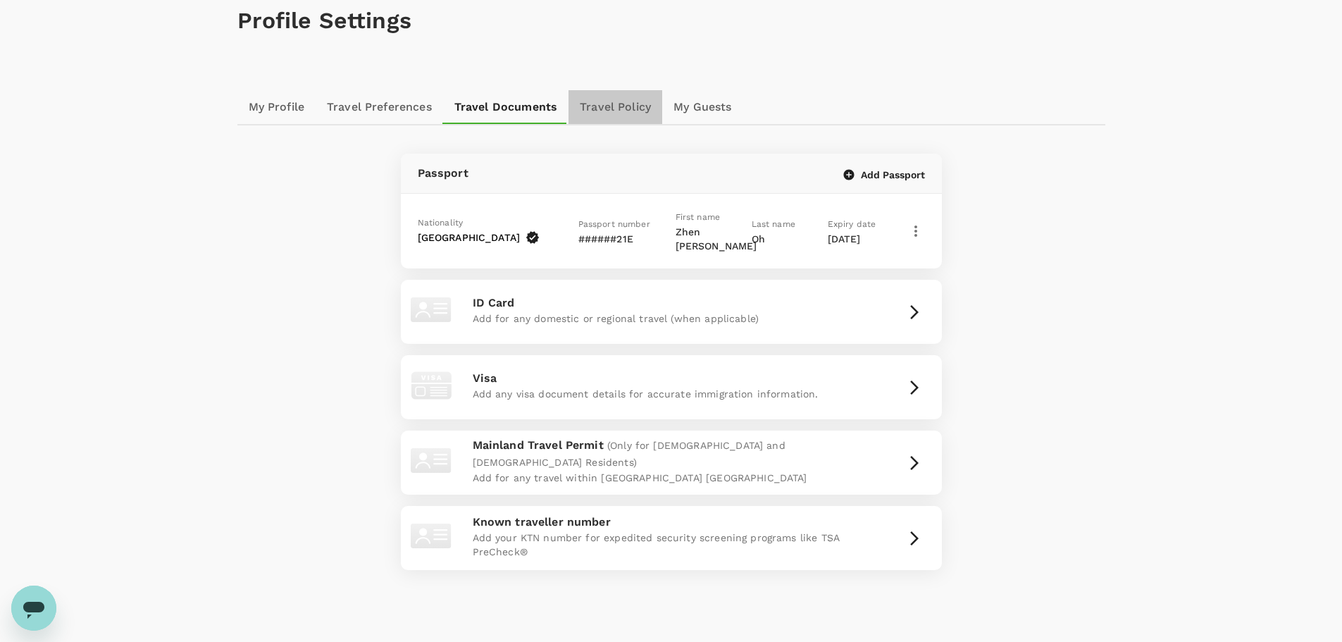
click at [599, 98] on link "Travel Policy" at bounding box center [616, 107] width 94 height 34
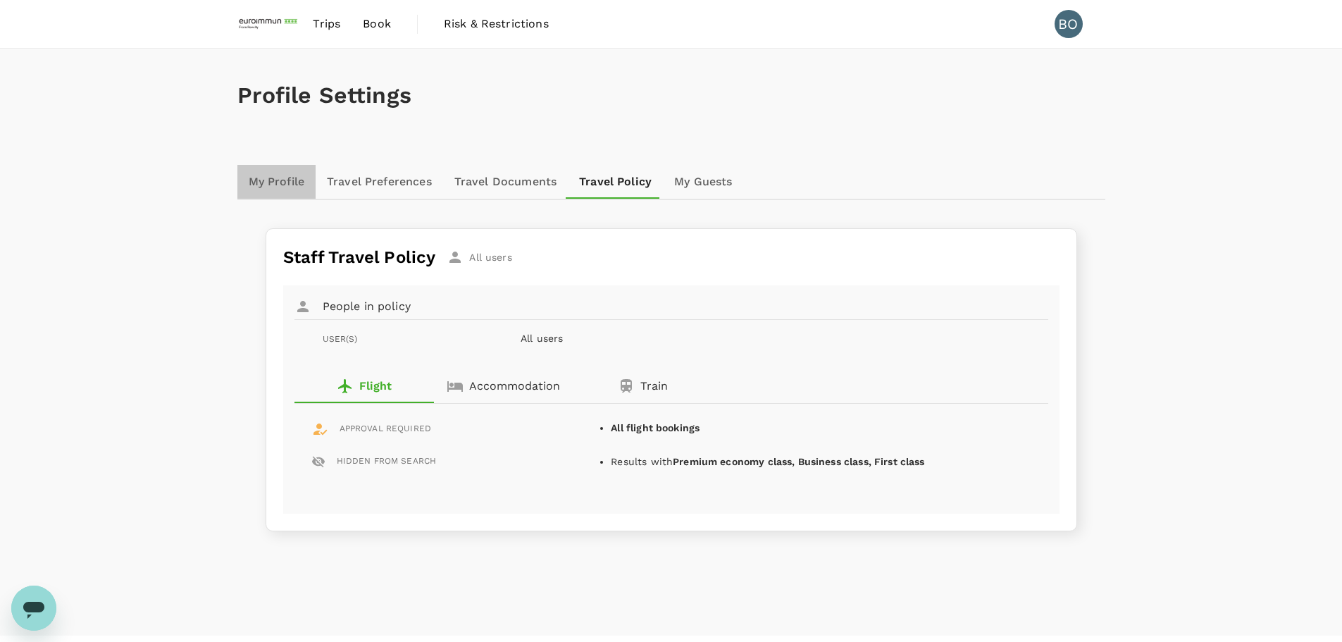
drag, startPoint x: 266, startPoint y: 182, endPoint x: 333, endPoint y: 190, distance: 67.4
click at [266, 181] on link "My Profile" at bounding box center [276, 182] width 79 height 34
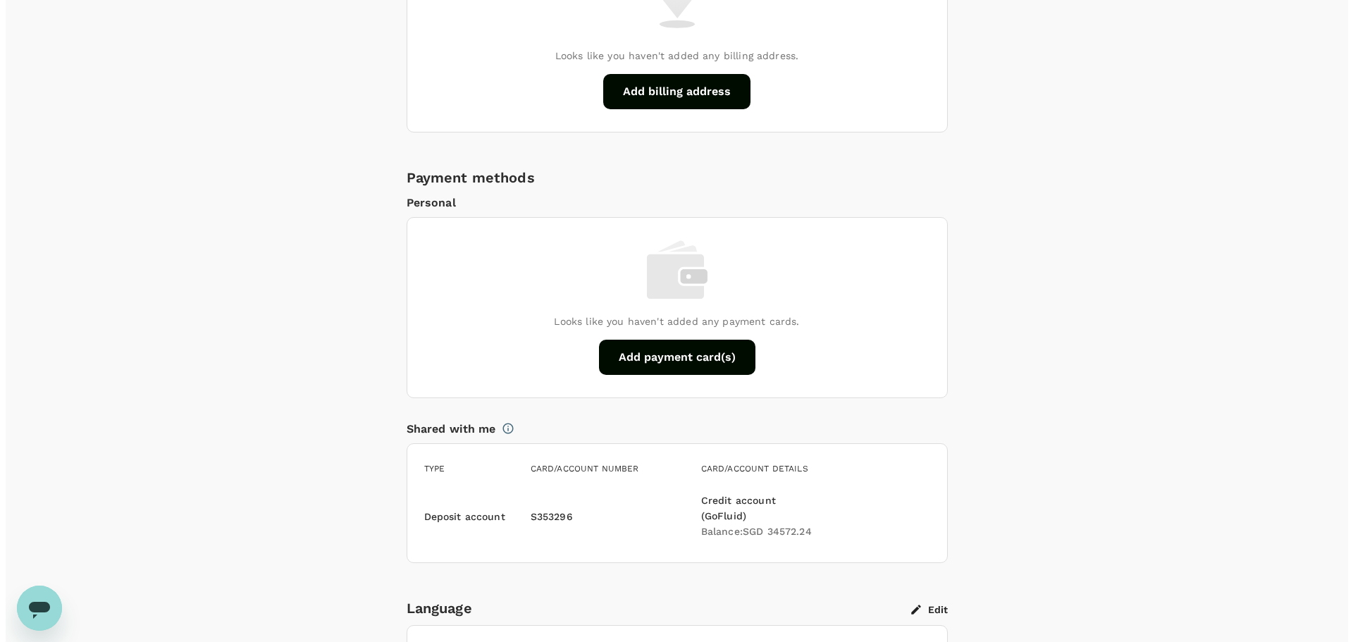
scroll to position [846, 0]
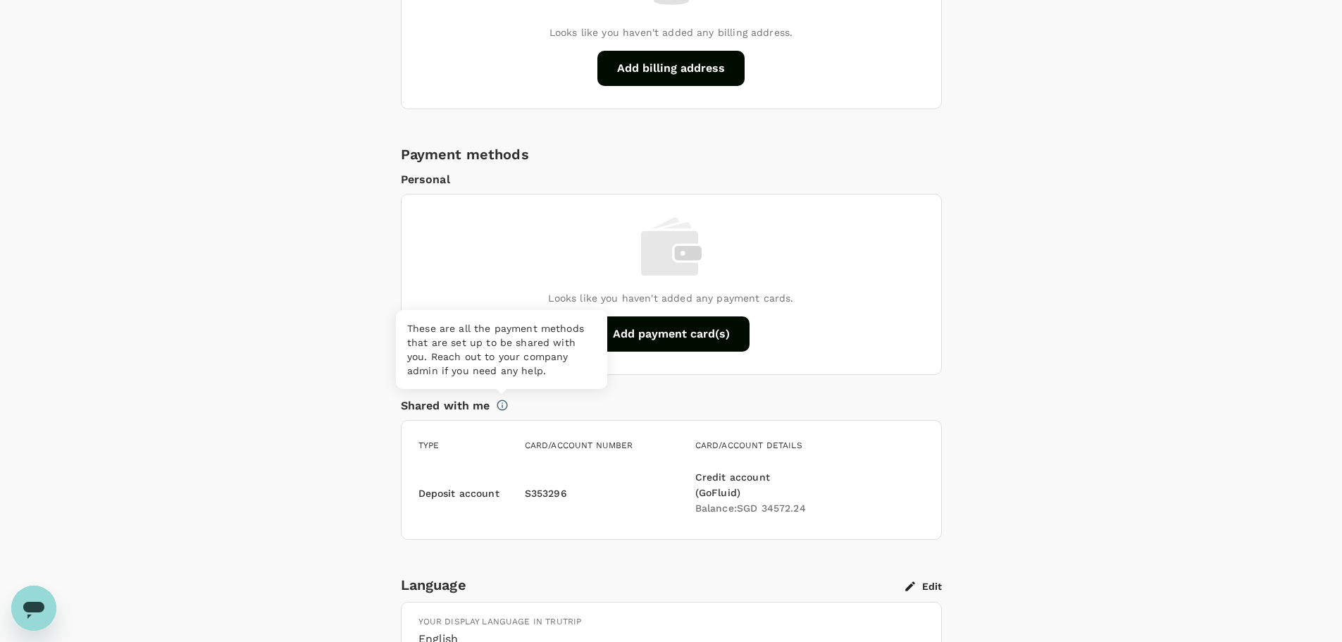
click at [502, 403] on icon at bounding box center [502, 405] width 11 height 11
click at [918, 256] on div "Looks like you haven't added any payment cards. Add payment card(s)" at bounding box center [672, 284] width 540 height 180
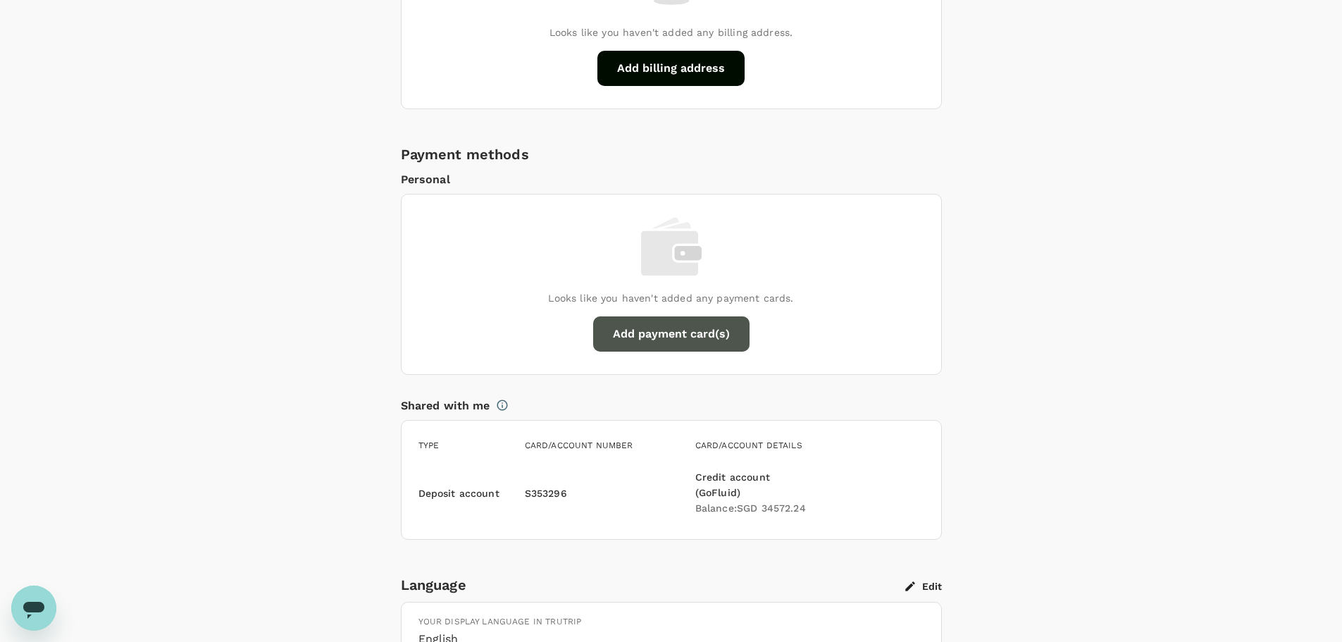
click at [658, 328] on button "Add payment card(s)" at bounding box center [671, 333] width 156 height 35
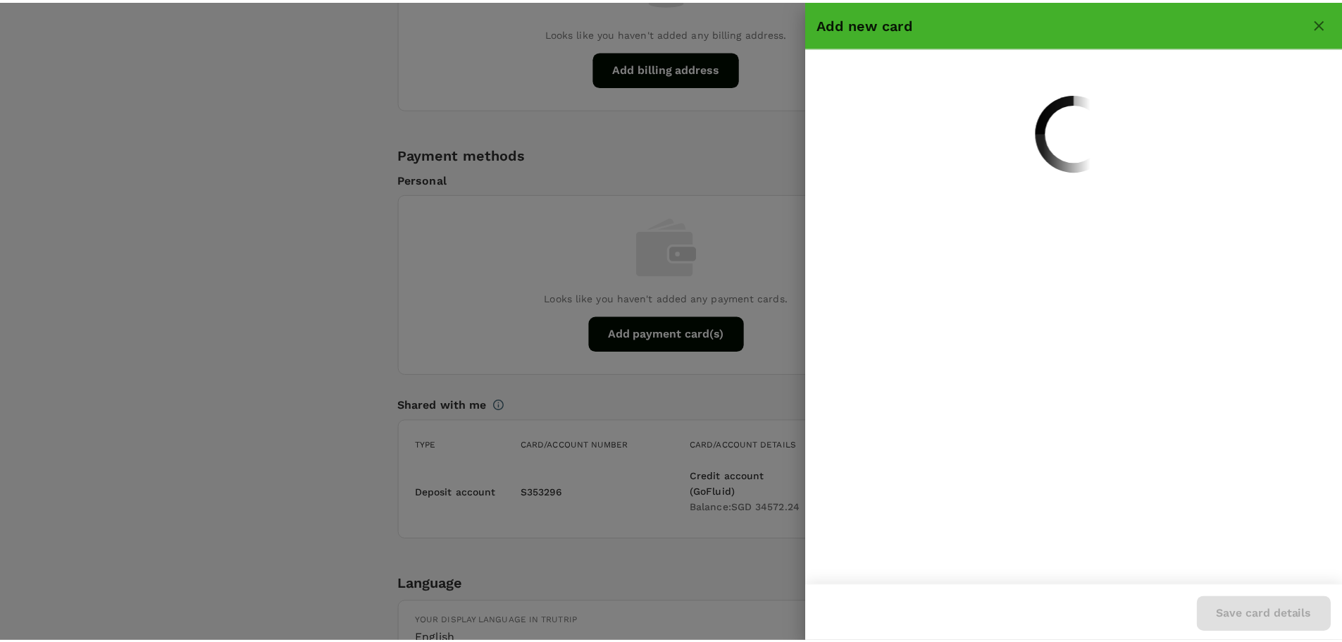
scroll to position [0, 0]
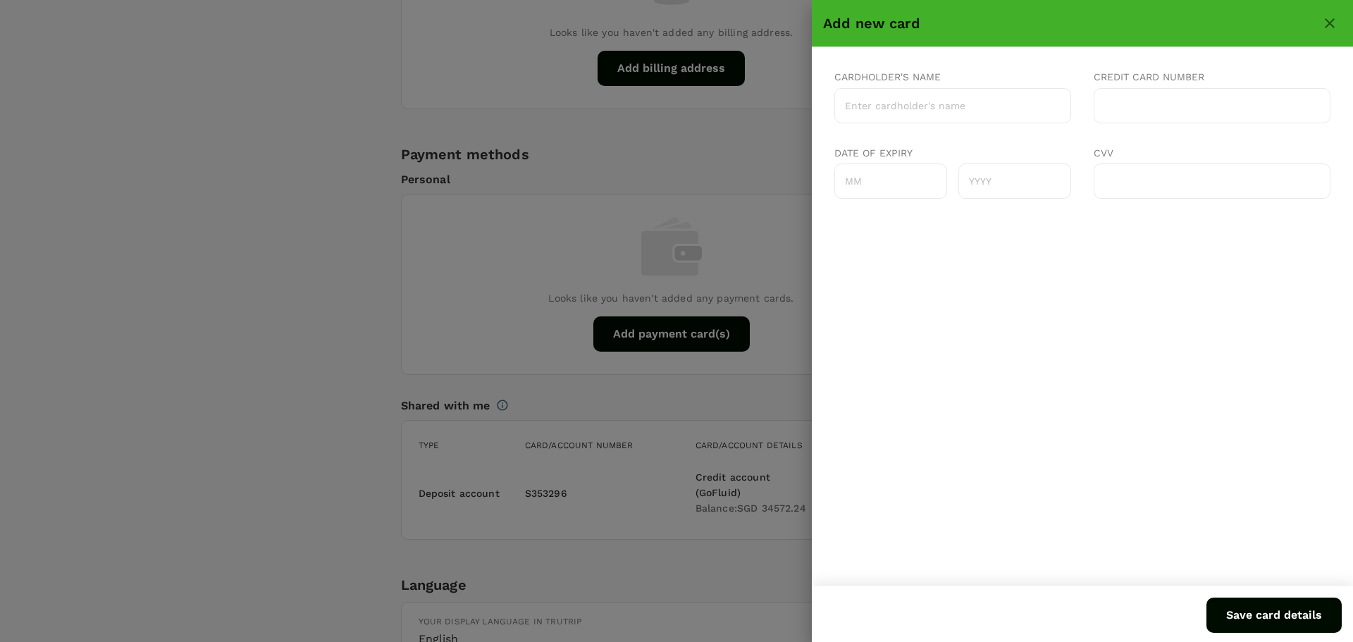
click at [1334, 39] on div "Add new card" at bounding box center [1082, 23] width 541 height 47
click at [483, 271] on div at bounding box center [676, 321] width 1353 height 642
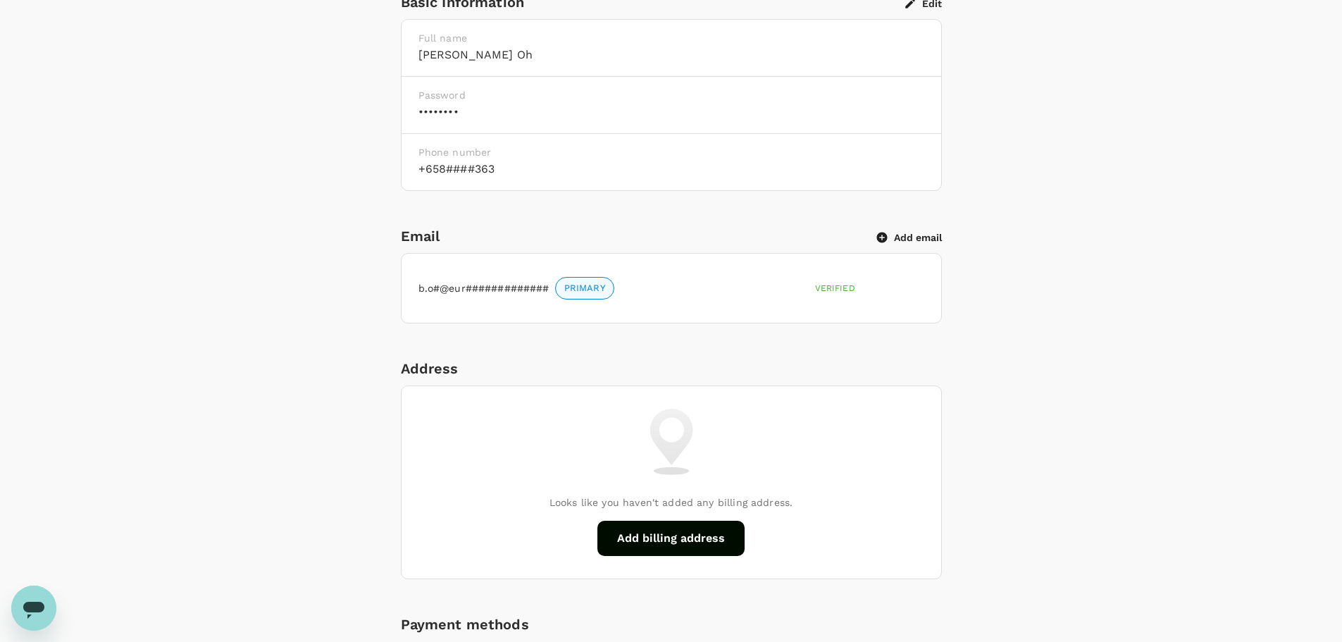
scroll to position [360, 0]
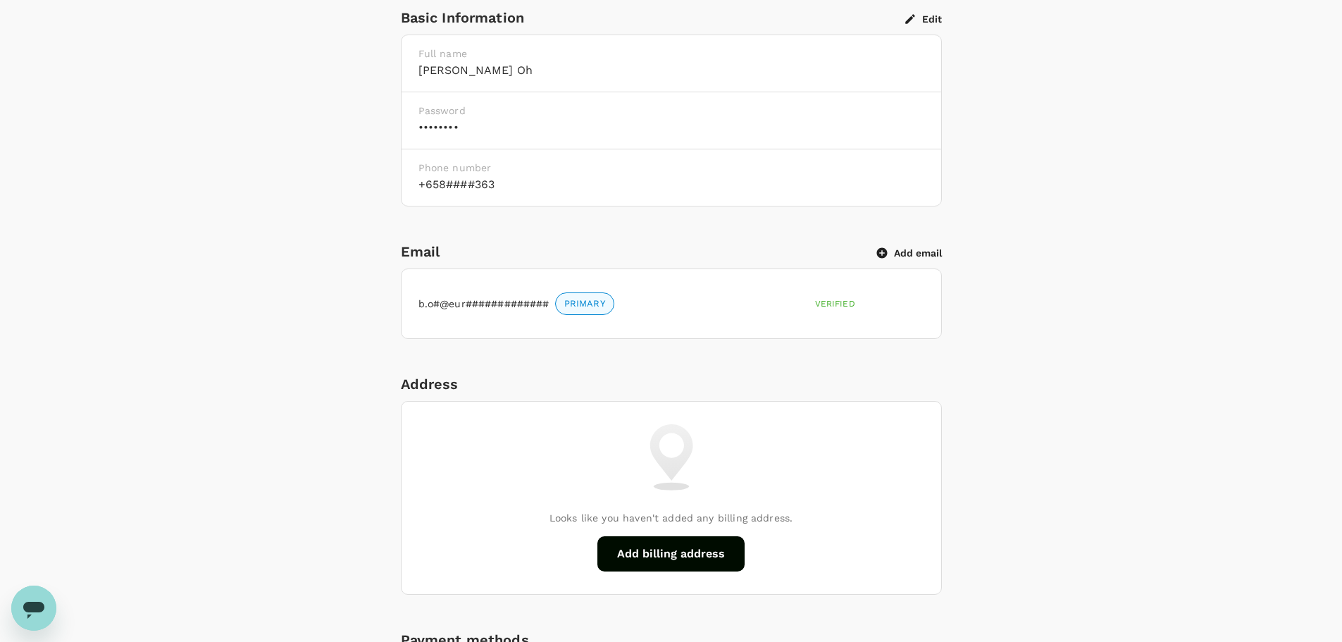
drag, startPoint x: 1061, startPoint y: 336, endPoint x: 1016, endPoint y: 327, distance: 46.0
click at [1060, 335] on div "Personal Information Profile Photo Upload your photo Photo should be at least 5…" at bounding box center [672, 584] width 812 height 1433
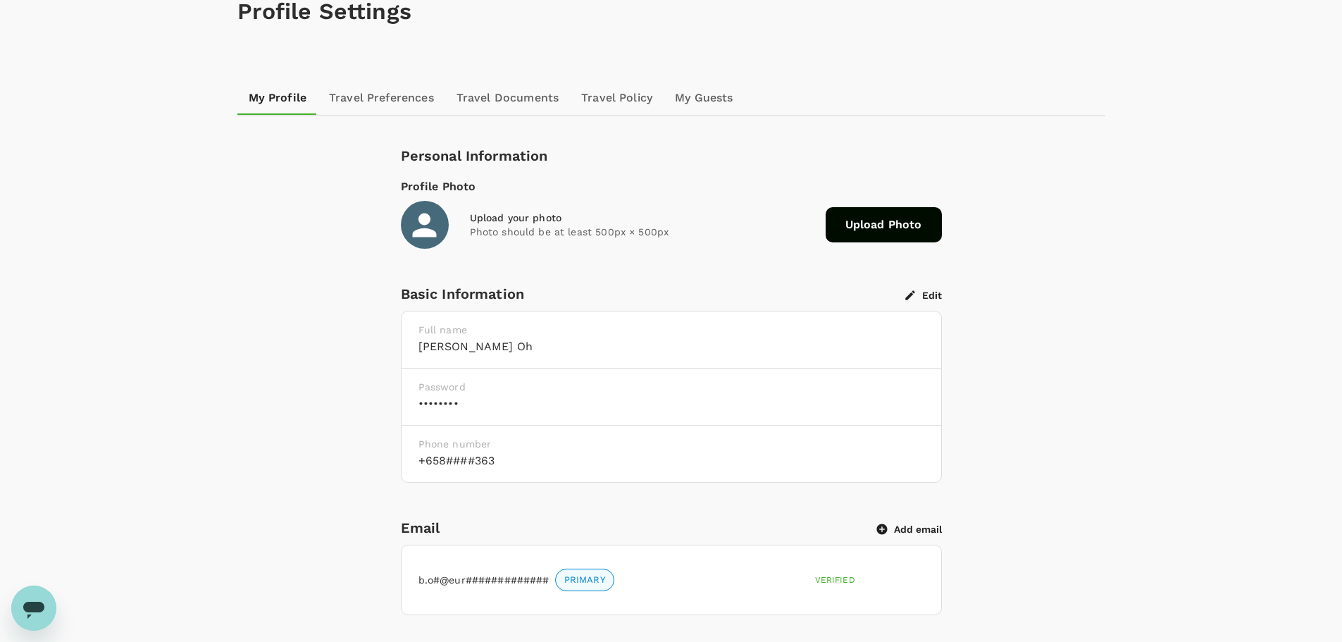
scroll to position [8, 0]
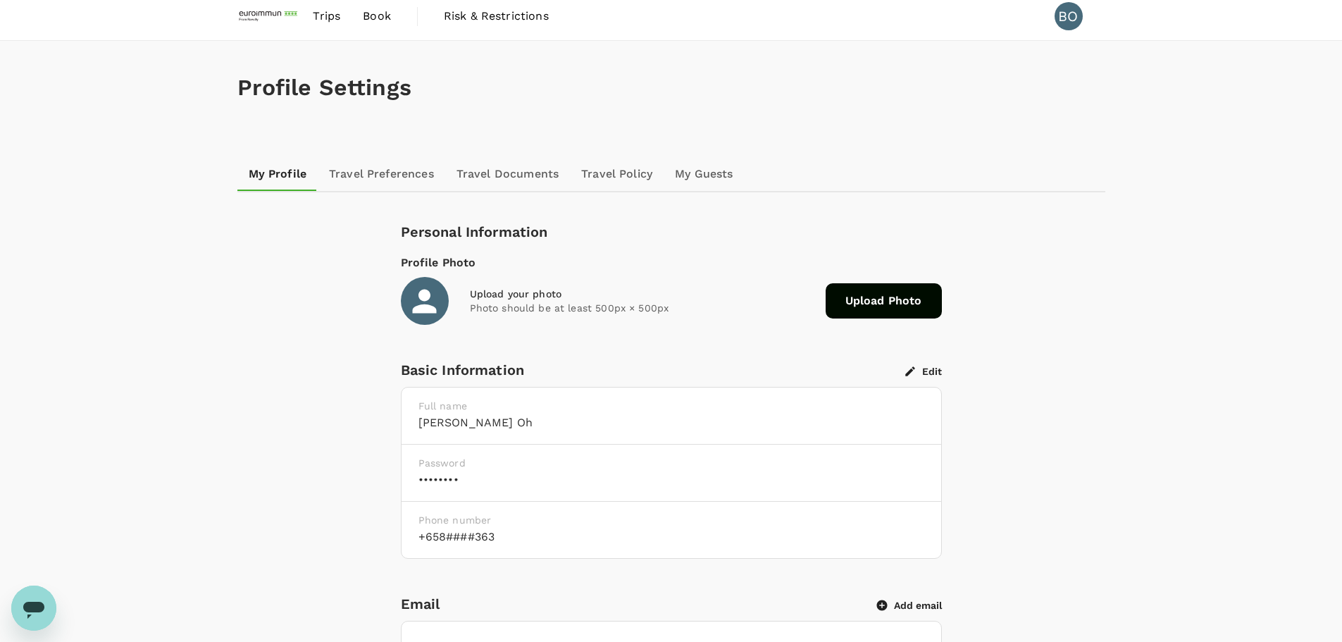
click at [249, 20] on img at bounding box center [269, 16] width 65 height 31
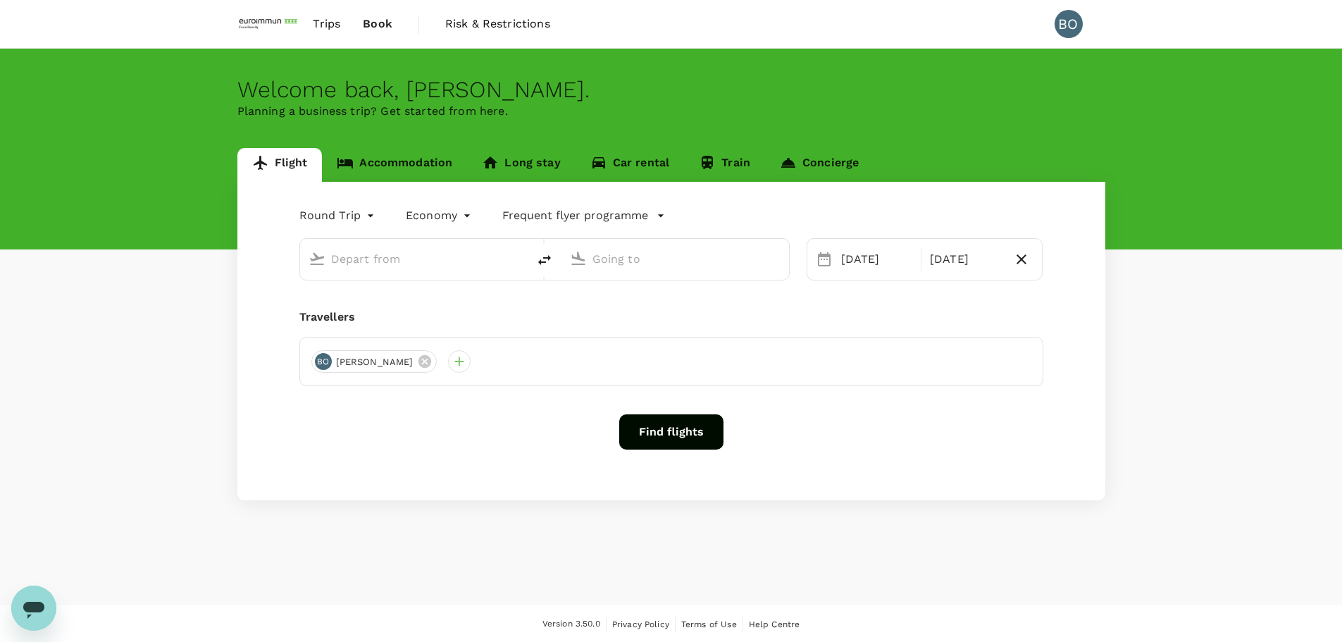
type input "Singapore Changi (SIN)"
type input "[GEOGRAPHIC_DATA], [GEOGRAPHIC_DATA] (any)"
type input "Singapore Changi (SIN)"
type input "[GEOGRAPHIC_DATA], [GEOGRAPHIC_DATA] (any)"
